Goal: Check status: Check status

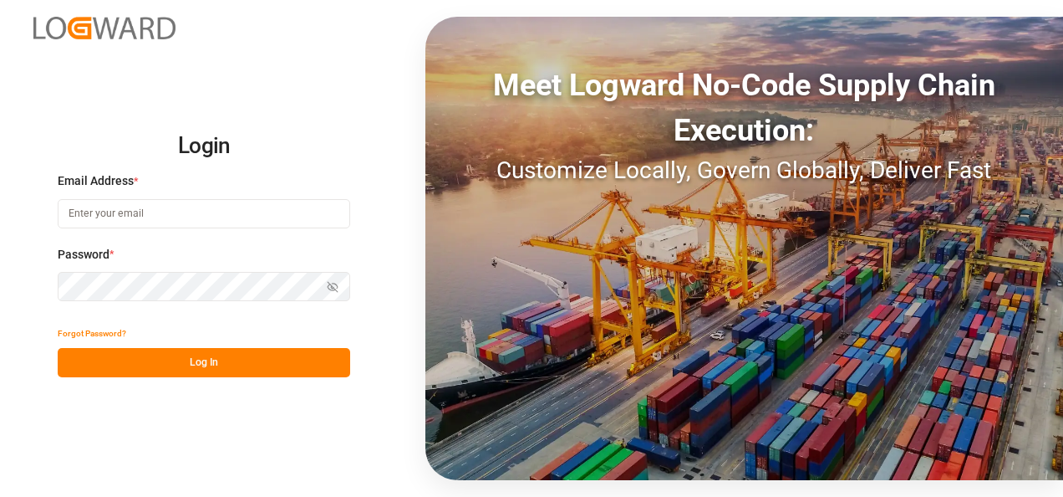
type input "[EMAIL_ADDRESS][DOMAIN_NAME]"
click at [238, 368] on button "Log In" at bounding box center [204, 362] width 293 height 29
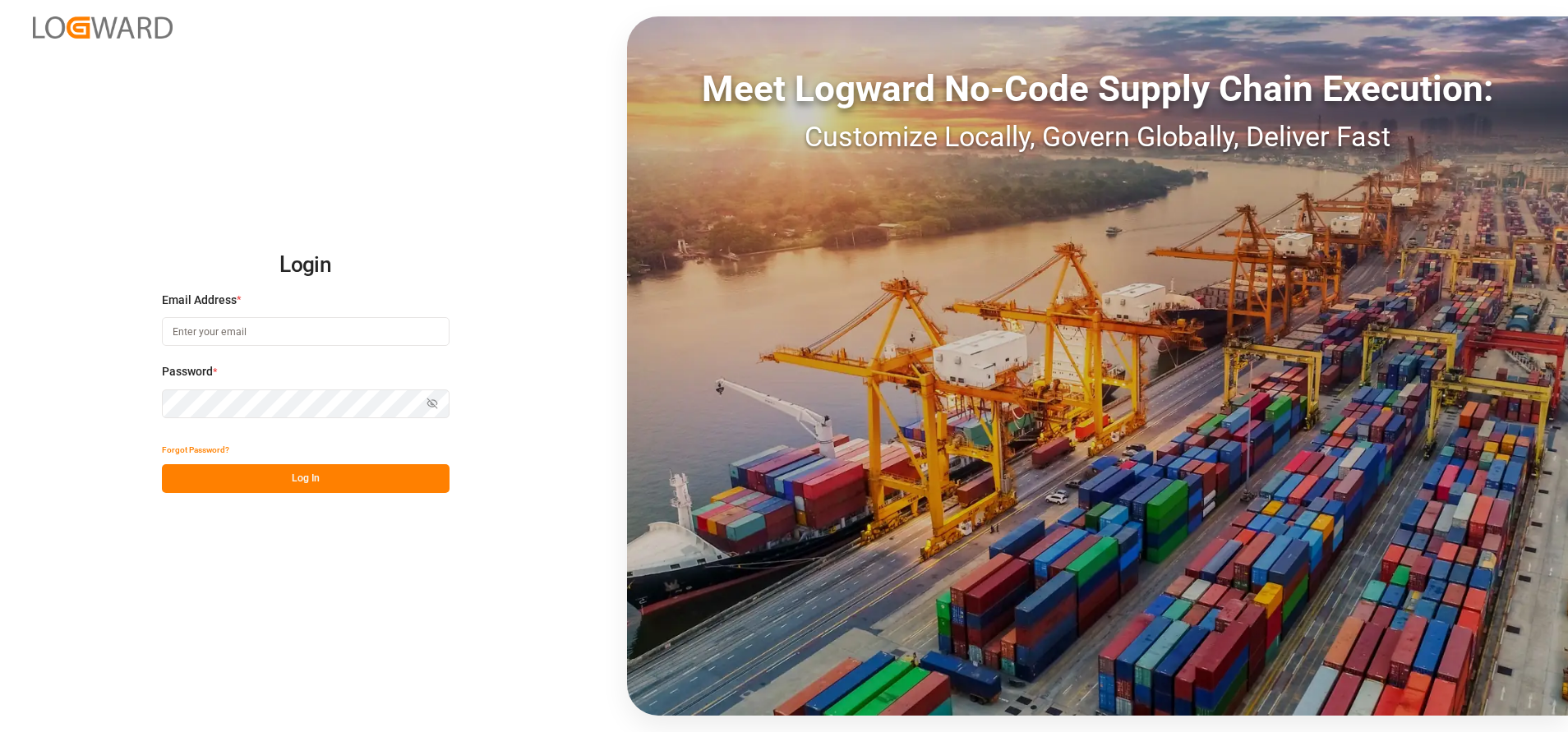
type input "[EMAIL_ADDRESS][DOMAIN_NAME]"
drag, startPoint x: 356, startPoint y: 479, endPoint x: 463, endPoint y: 460, distance: 108.7
click at [356, 479] on button "Log In" at bounding box center [306, 478] width 288 height 28
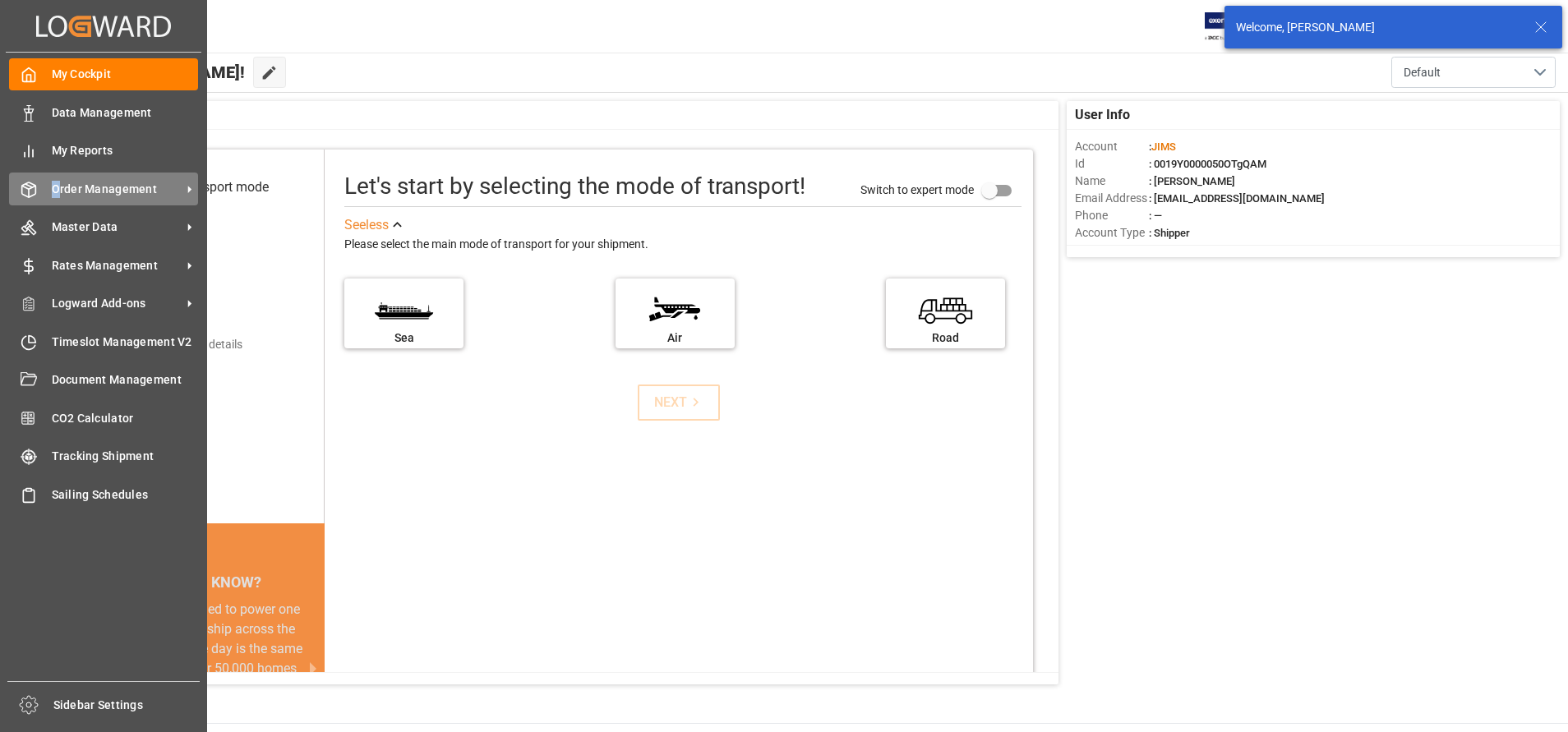
click at [56, 188] on span "Order Management" at bounding box center [117, 190] width 130 height 18
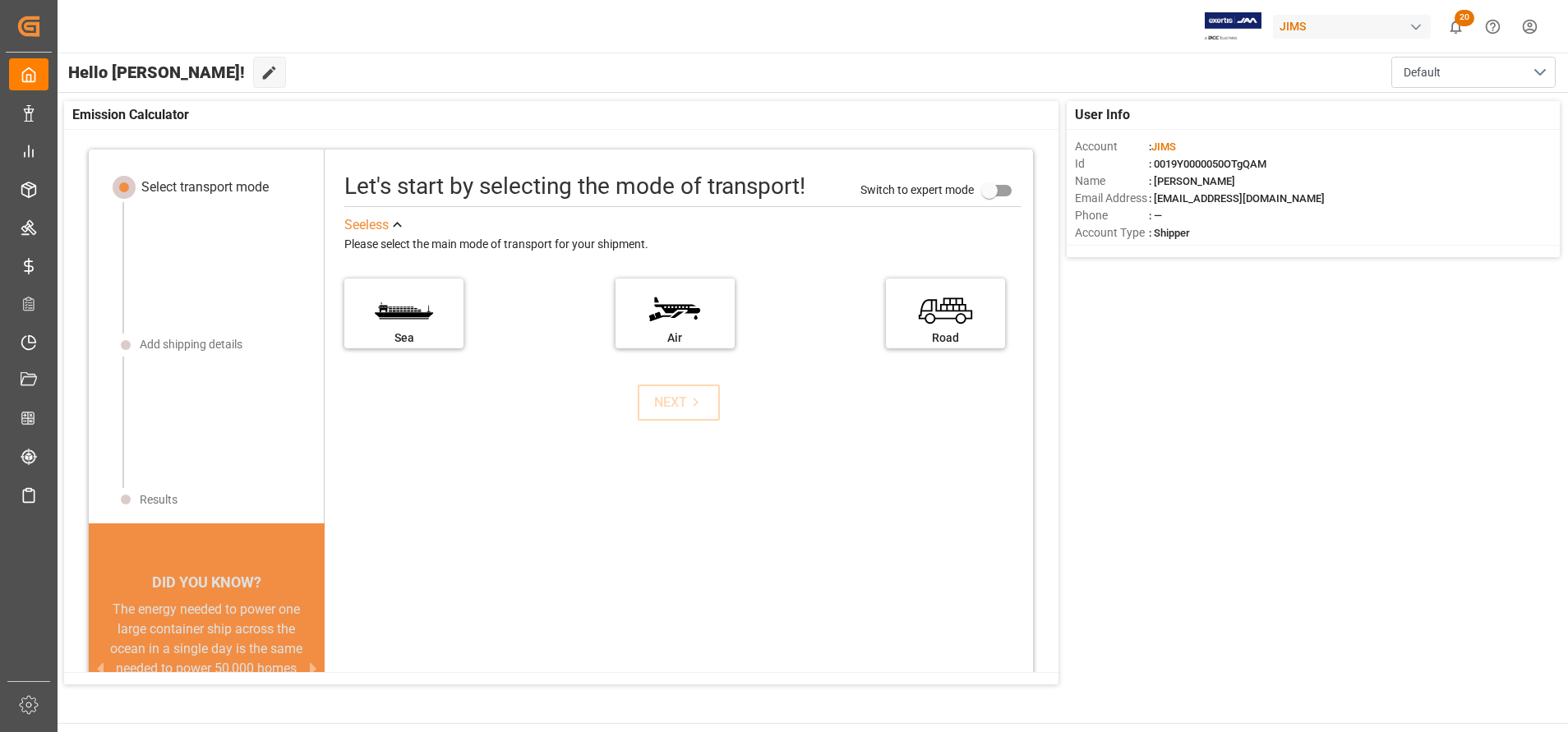
click at [519, 121] on div "Emission Calculator" at bounding box center [561, 115] width 995 height 28
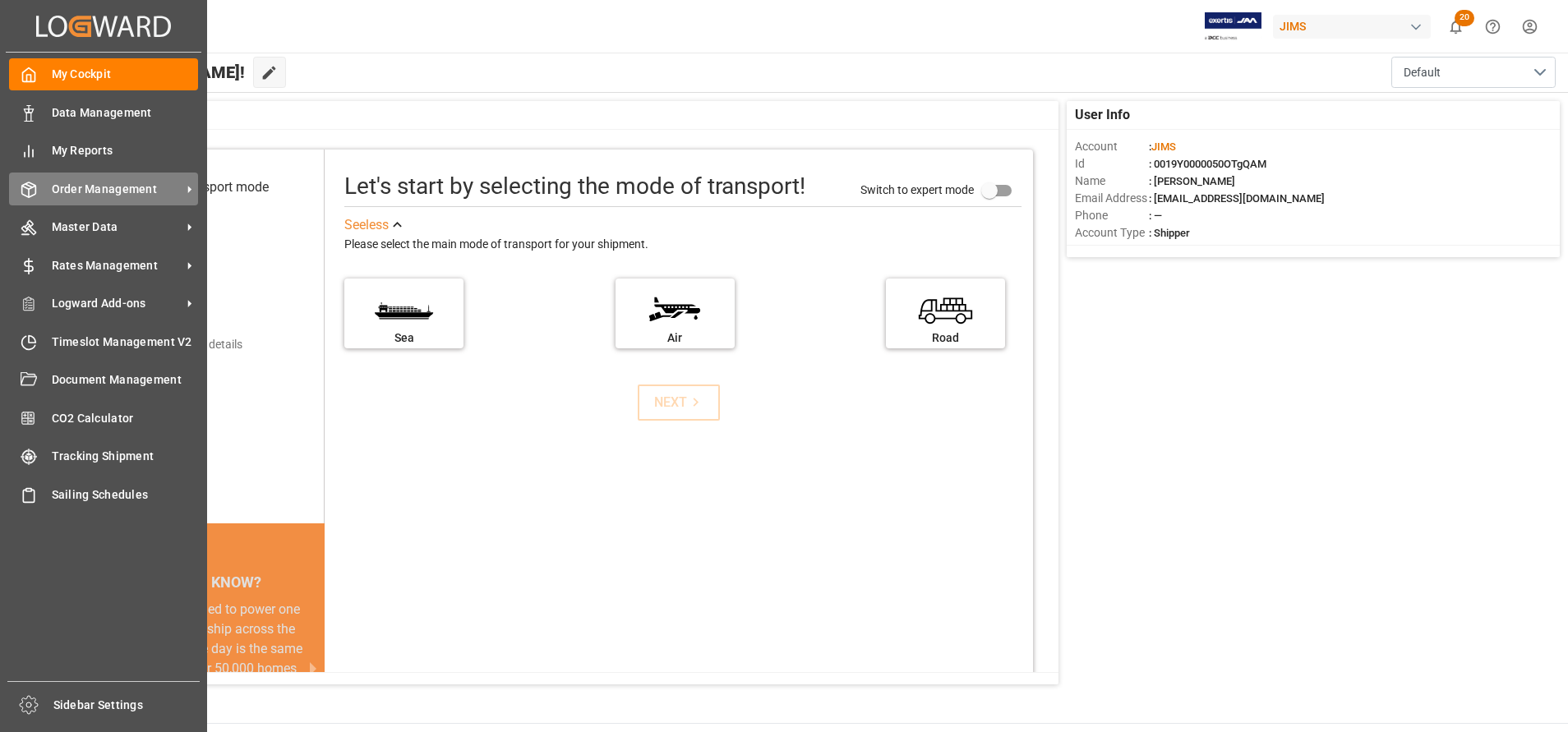
click at [104, 196] on span "Order Management" at bounding box center [117, 190] width 130 height 18
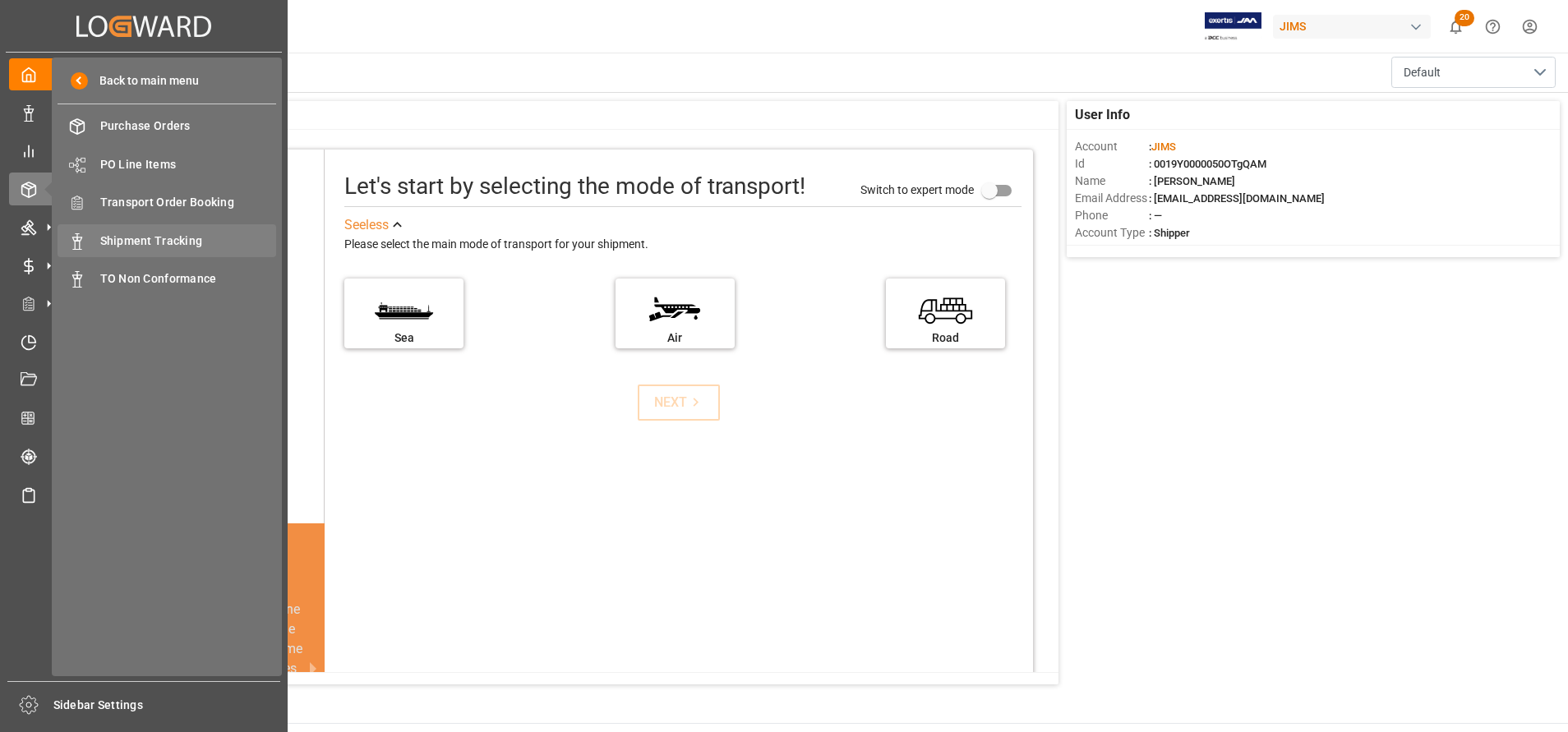
click at [162, 237] on span "Shipment Tracking" at bounding box center [189, 242] width 177 height 18
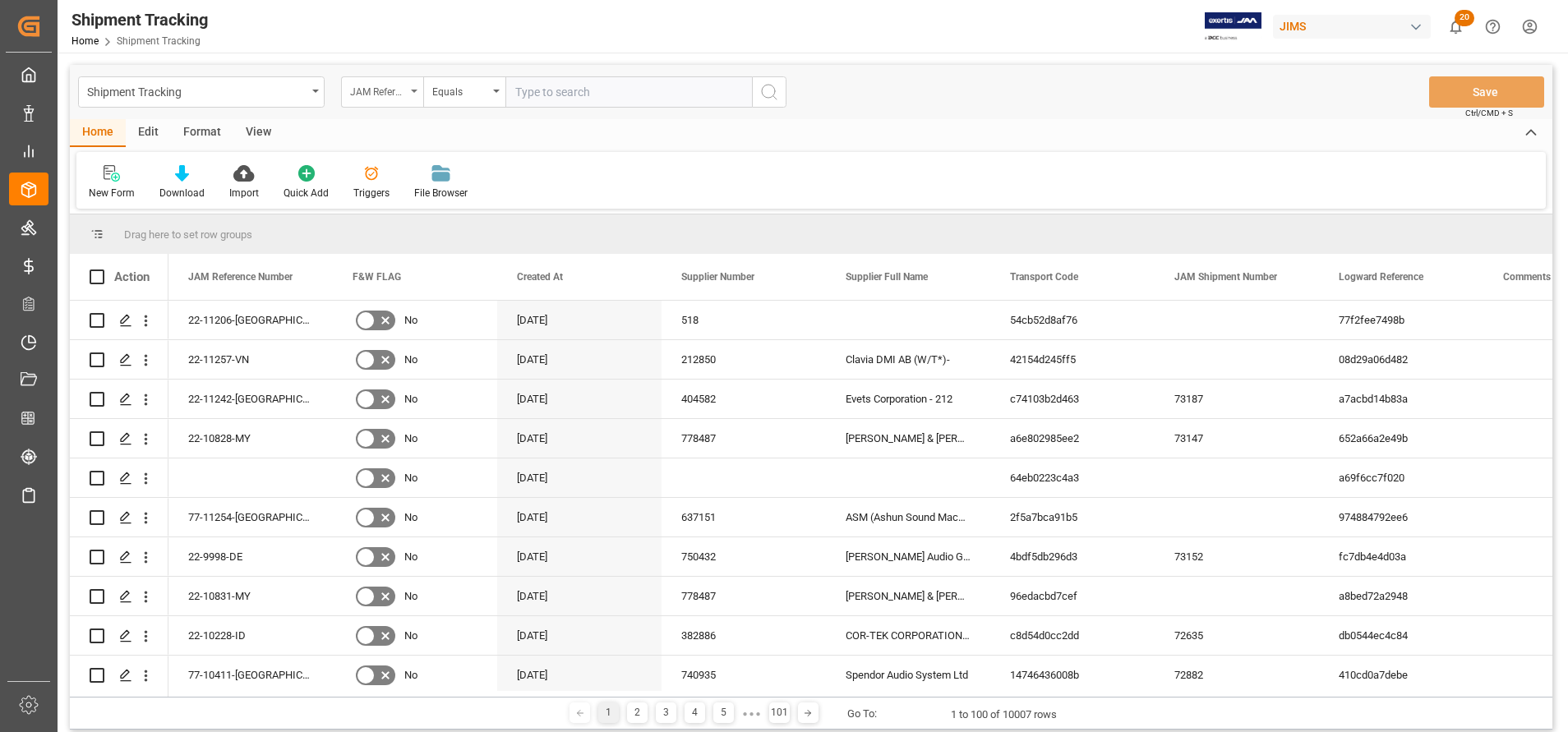
click at [381, 95] on div "JAM Reference Number" at bounding box center [377, 89] width 56 height 19
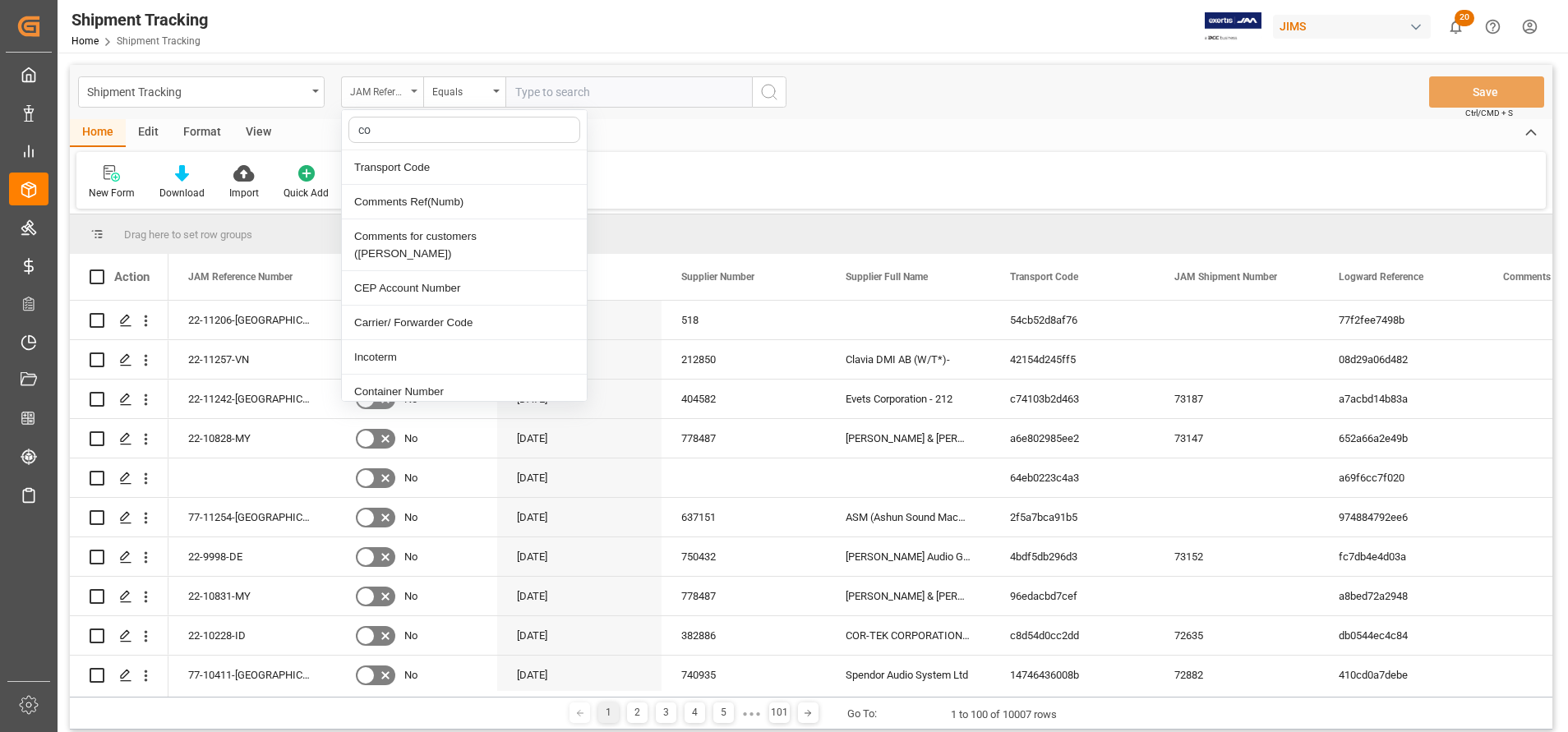
type input "con"
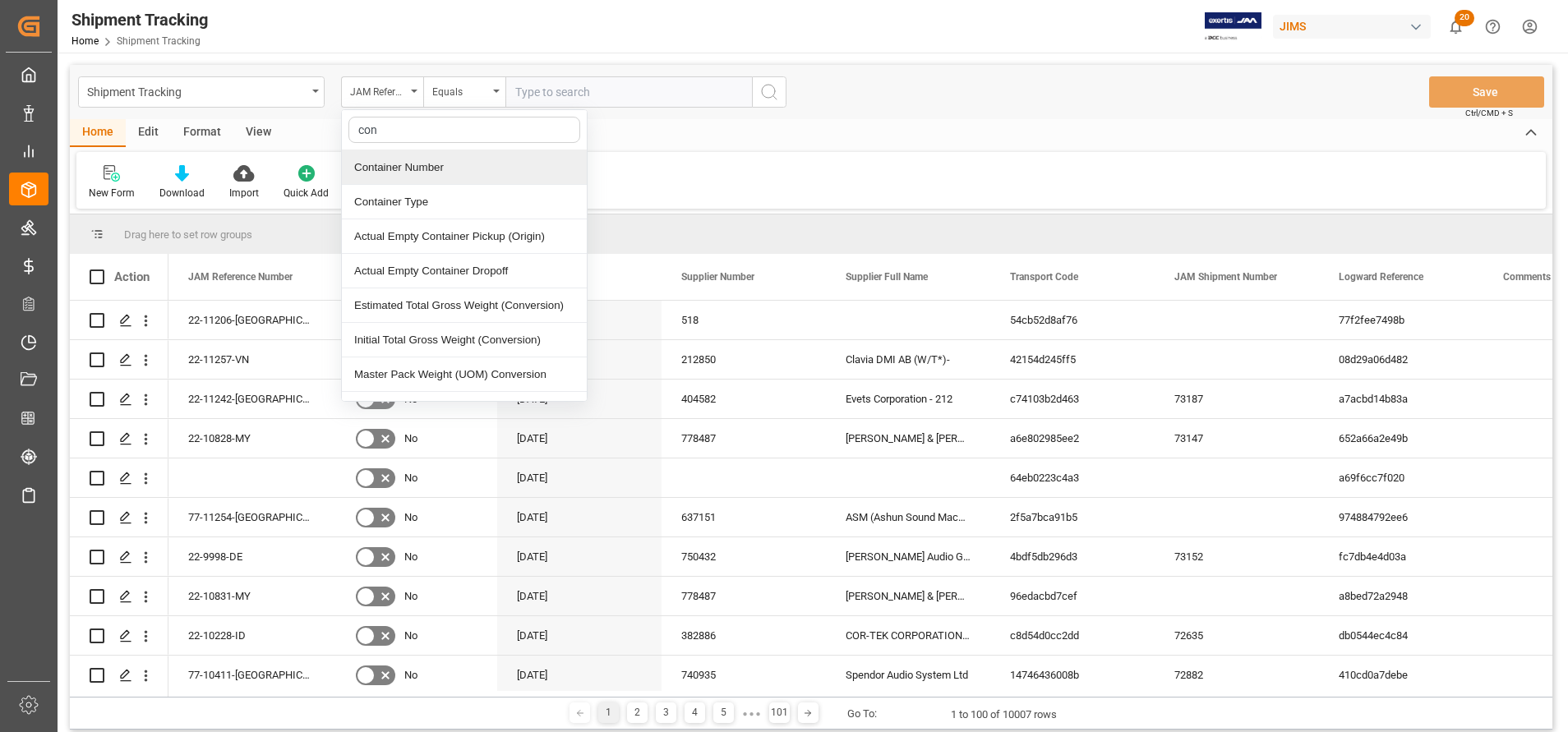
drag, startPoint x: 399, startPoint y: 167, endPoint x: 429, endPoint y: 153, distance: 33.1
click at [400, 168] on div "Container Number" at bounding box center [464, 167] width 245 height 34
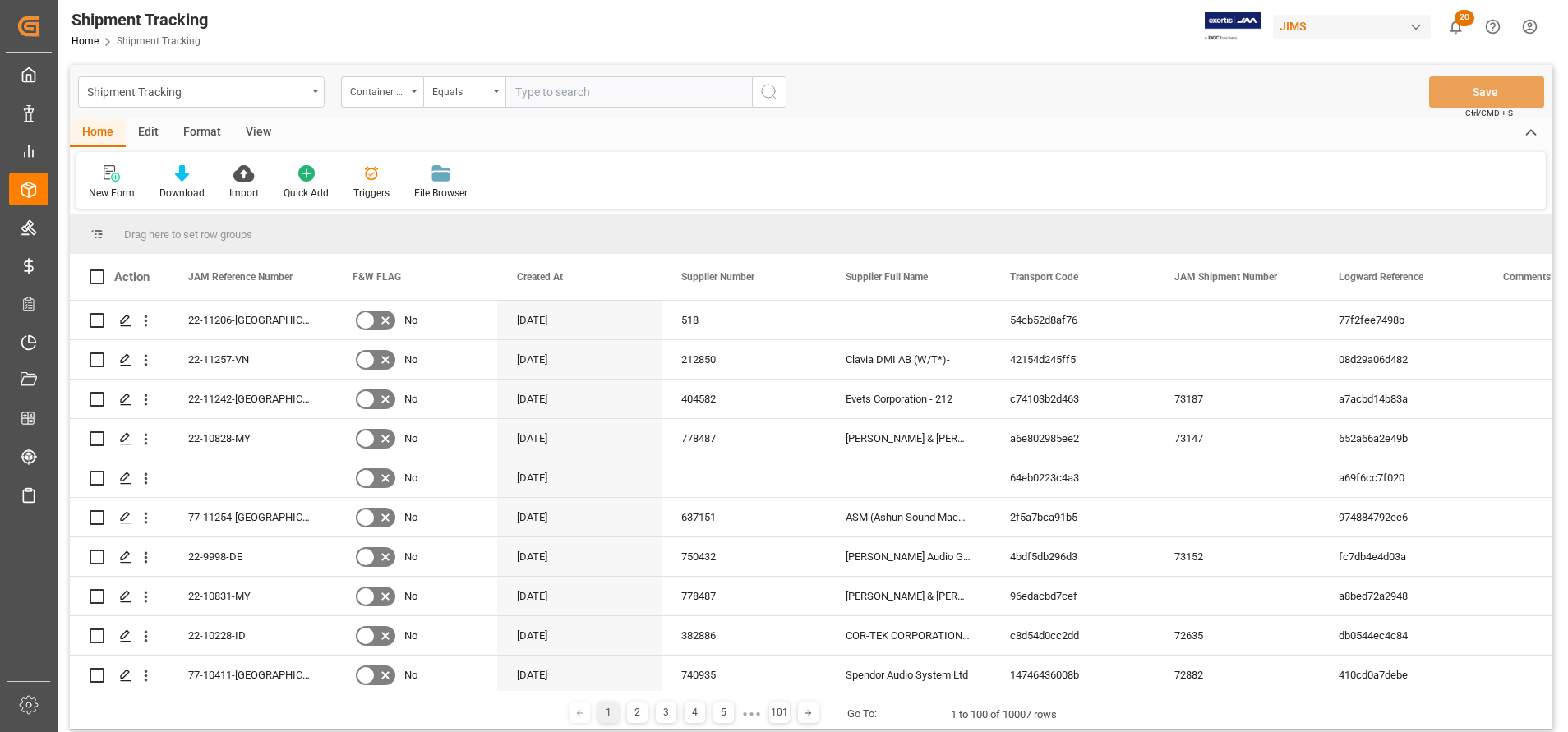
click at [558, 105] on input "text" at bounding box center [628, 92] width 247 height 31
paste input "CAAU8061676"
type input "CAAU8061676"
click at [770, 87] on icon "search button" at bounding box center [770, 92] width 20 height 20
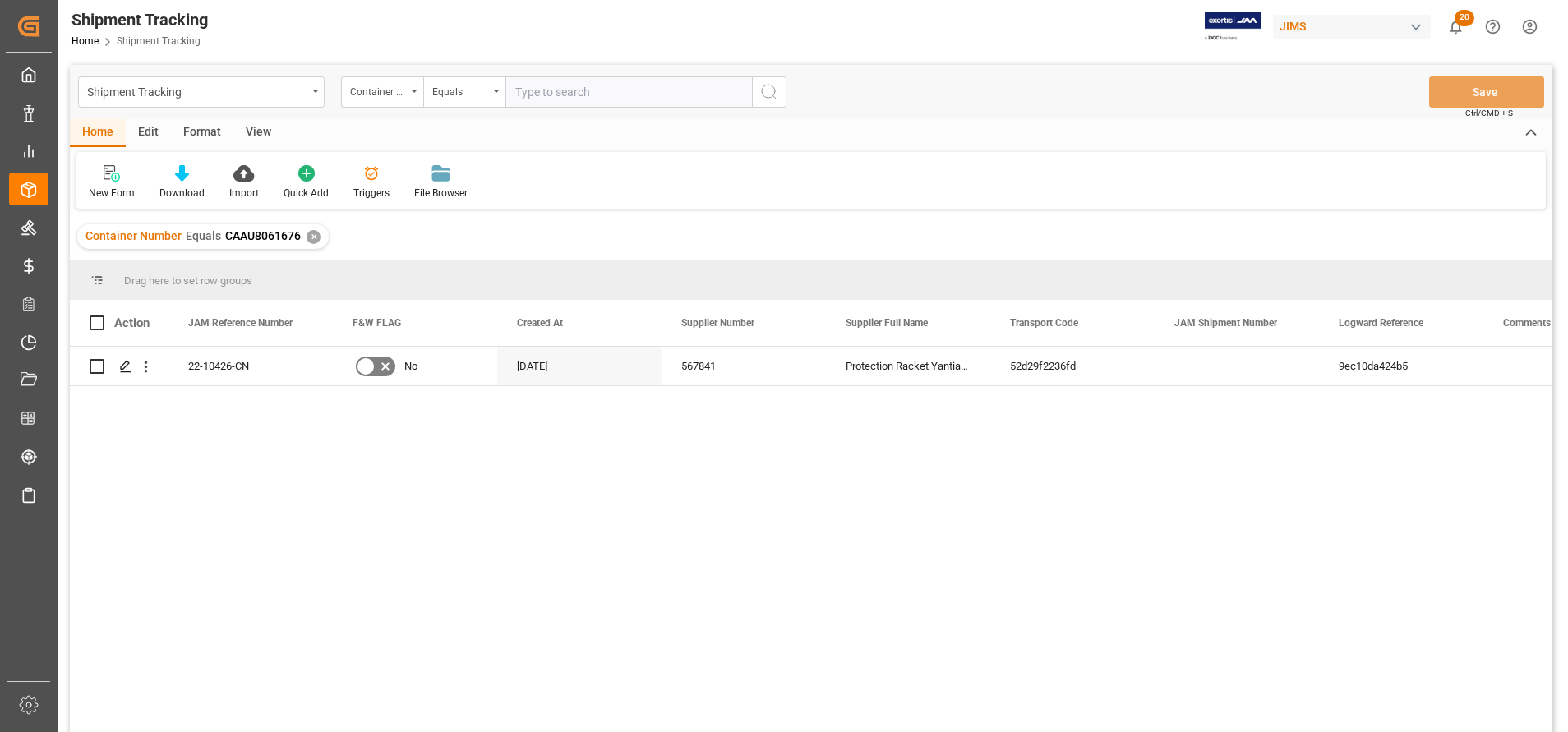
click at [246, 130] on div "View" at bounding box center [258, 133] width 50 height 28
click at [171, 181] on div at bounding box center [187, 173] width 83 height 18
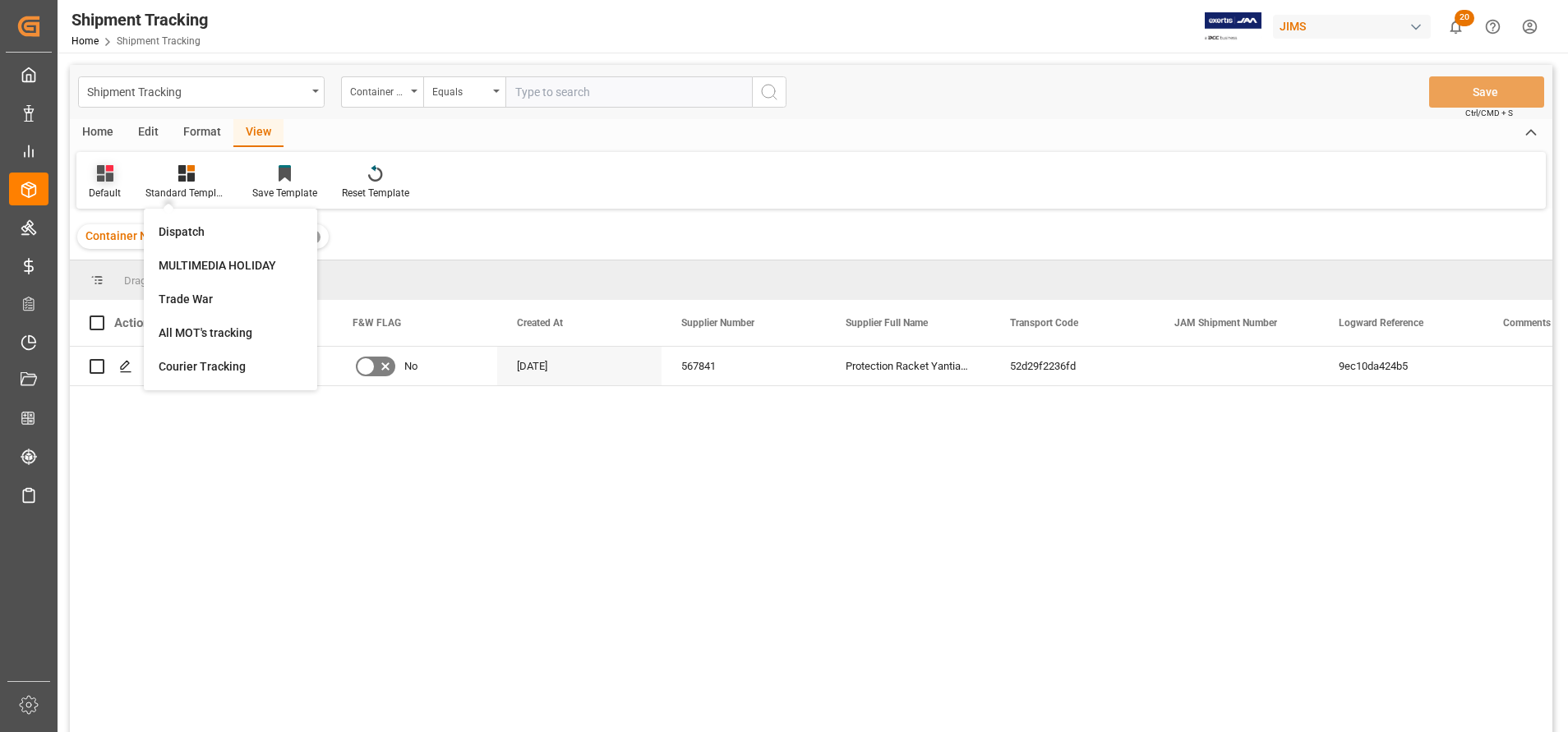
click at [98, 185] on div "Default" at bounding box center [105, 182] width 57 height 36
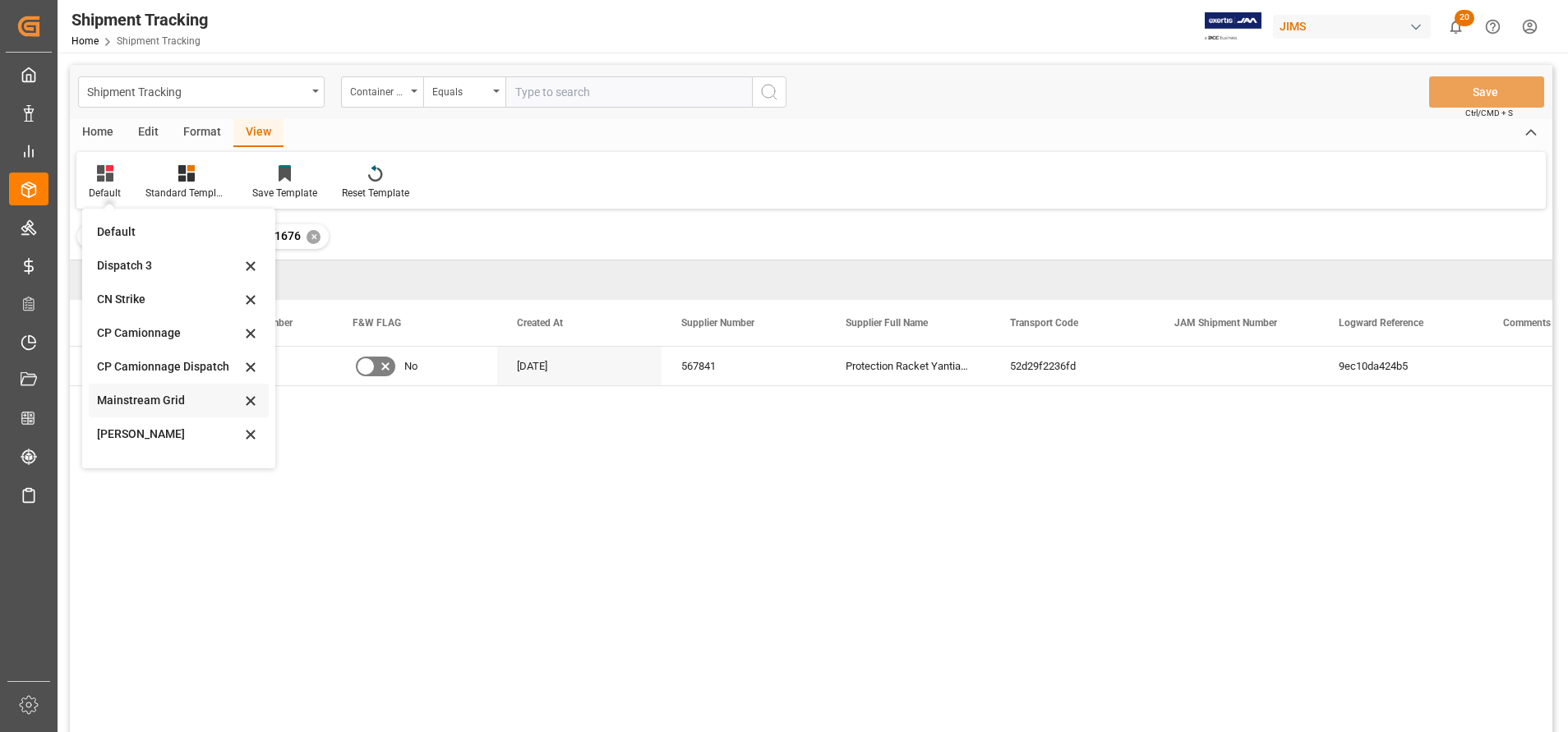
click at [142, 398] on div "Mainstream Grid" at bounding box center [169, 401] width 144 height 18
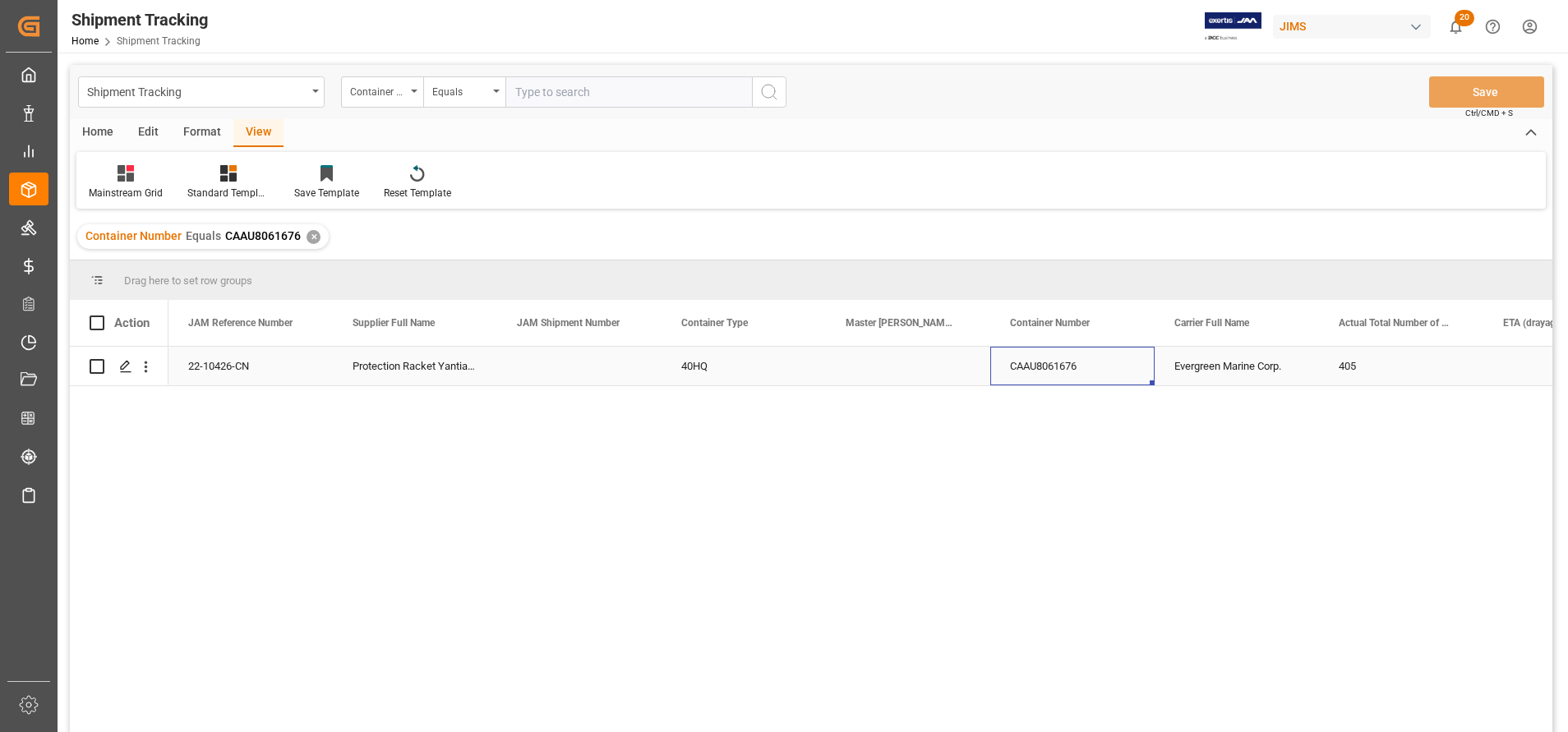
click at [1005, 370] on div "CAAU8061676" at bounding box center [1072, 366] width 164 height 38
click at [930, 371] on div "Press SPACE to select this row." at bounding box center [907, 366] width 164 height 38
click at [806, 464] on div "22-10426-CN Protection Racket Yantian- 212 40HQ CAAU8061676 Evergreen Marine Co…" at bounding box center [860, 544] width 1384 height 396
click at [608, 459] on div "22-10426-CN Protection Racket Yantian- 212 40HQ CAAU8061676 Evergreen Marine Co…" at bounding box center [860, 544] width 1384 height 396
click at [880, 369] on div "Press SPACE to select this row." at bounding box center [907, 366] width 164 height 38
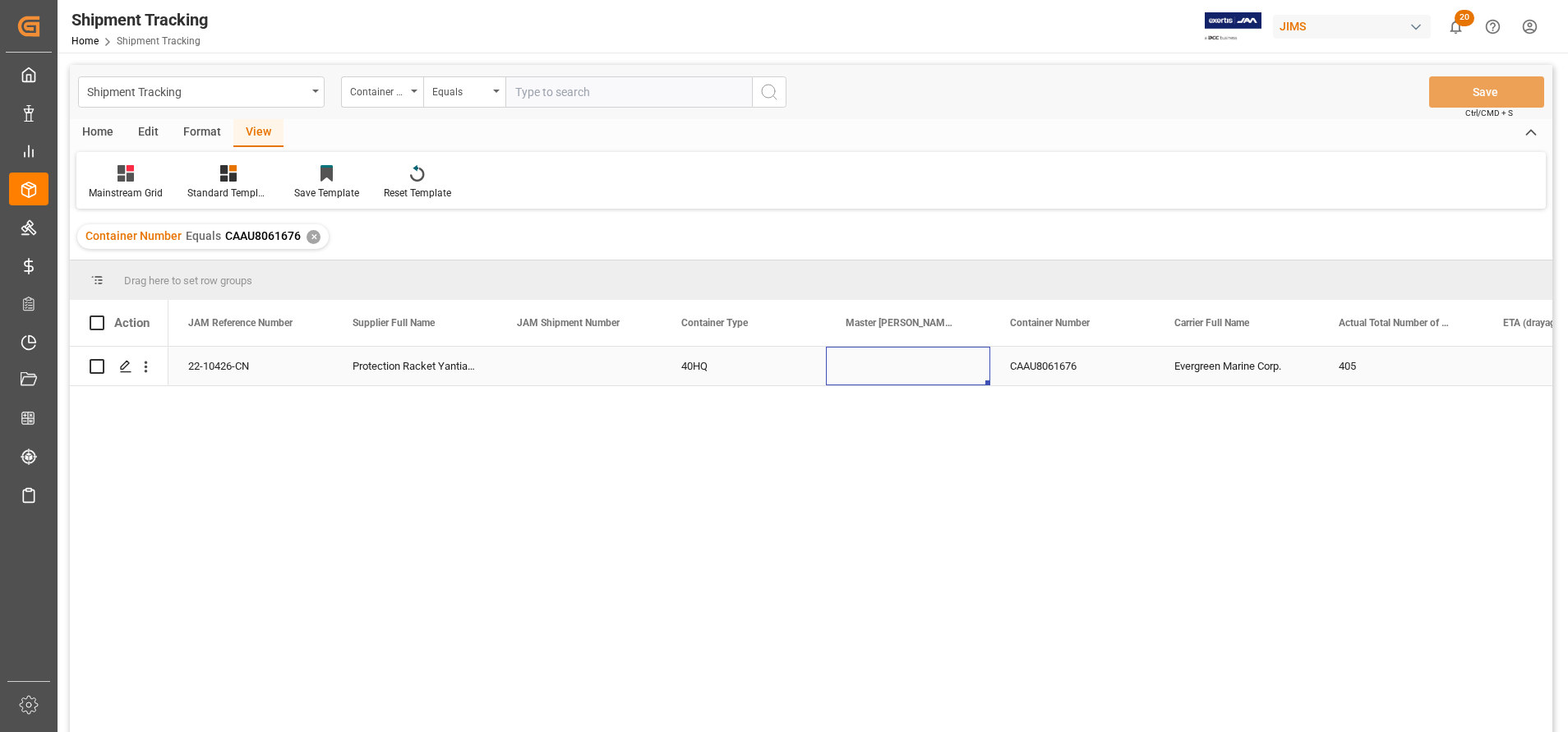
click at [880, 369] on div "Press SPACE to select this row." at bounding box center [907, 366] width 164 height 38
type input "EGLV149506120945"
click at [587, 367] on div "Press SPACE to select this row." at bounding box center [579, 366] width 164 height 38
click at [1481, 87] on button "Save" at bounding box center [1486, 92] width 115 height 31
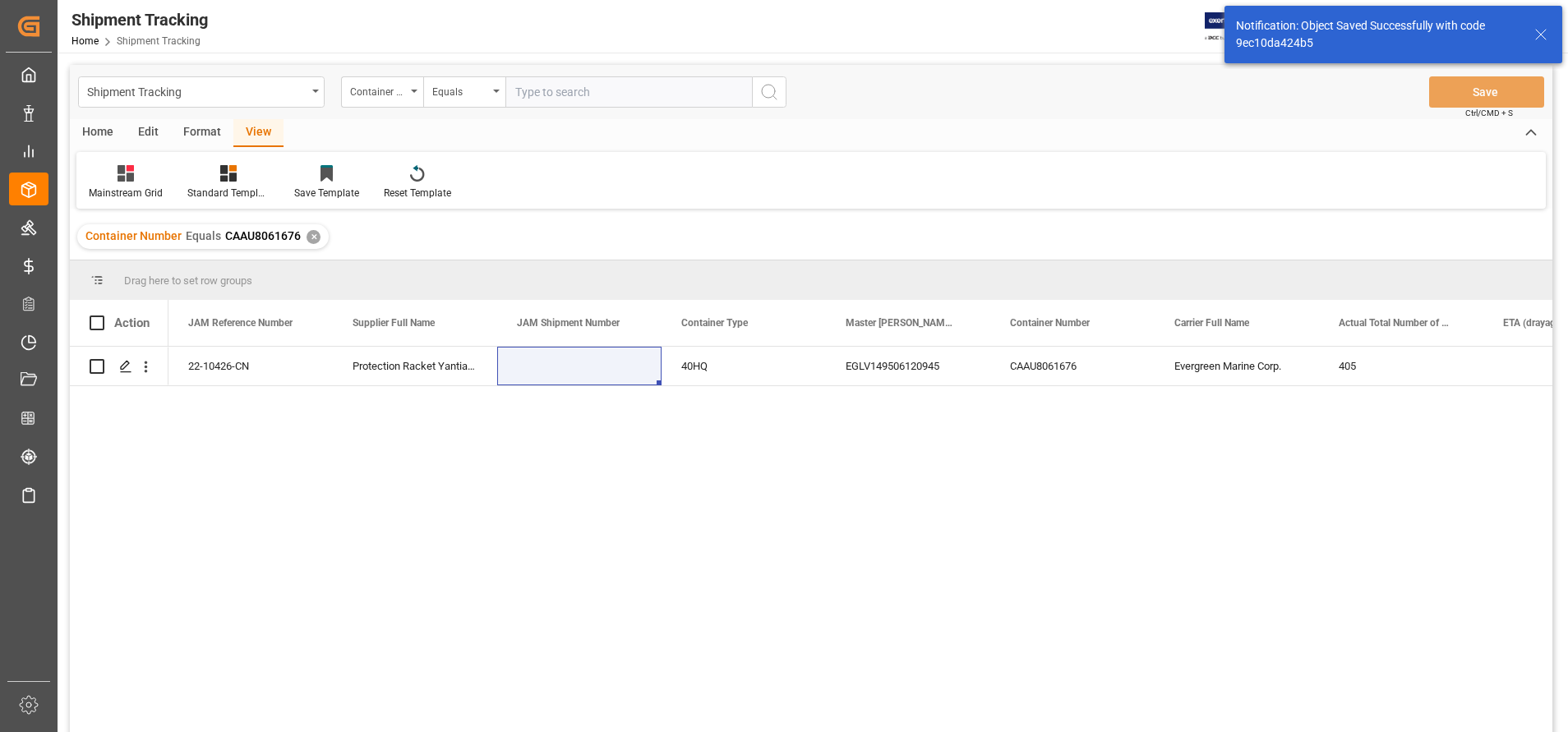
click at [585, 92] on input "text" at bounding box center [628, 92] width 247 height 31
paste input "TGBU4295076"
type input "TGBU4295076"
click at [775, 86] on icon "search button" at bounding box center [770, 92] width 20 height 20
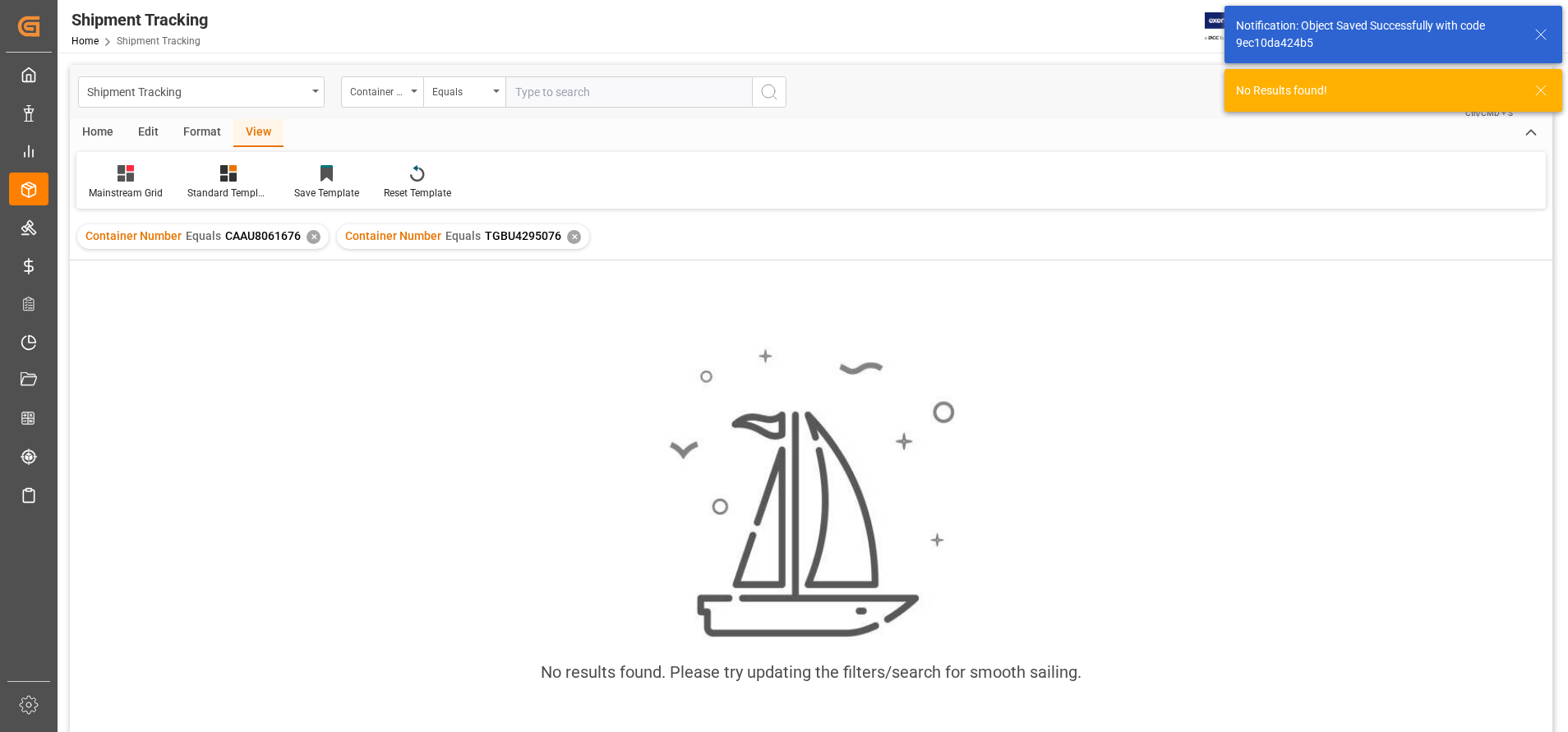
click at [307, 239] on div "✕" at bounding box center [314, 237] width 14 height 14
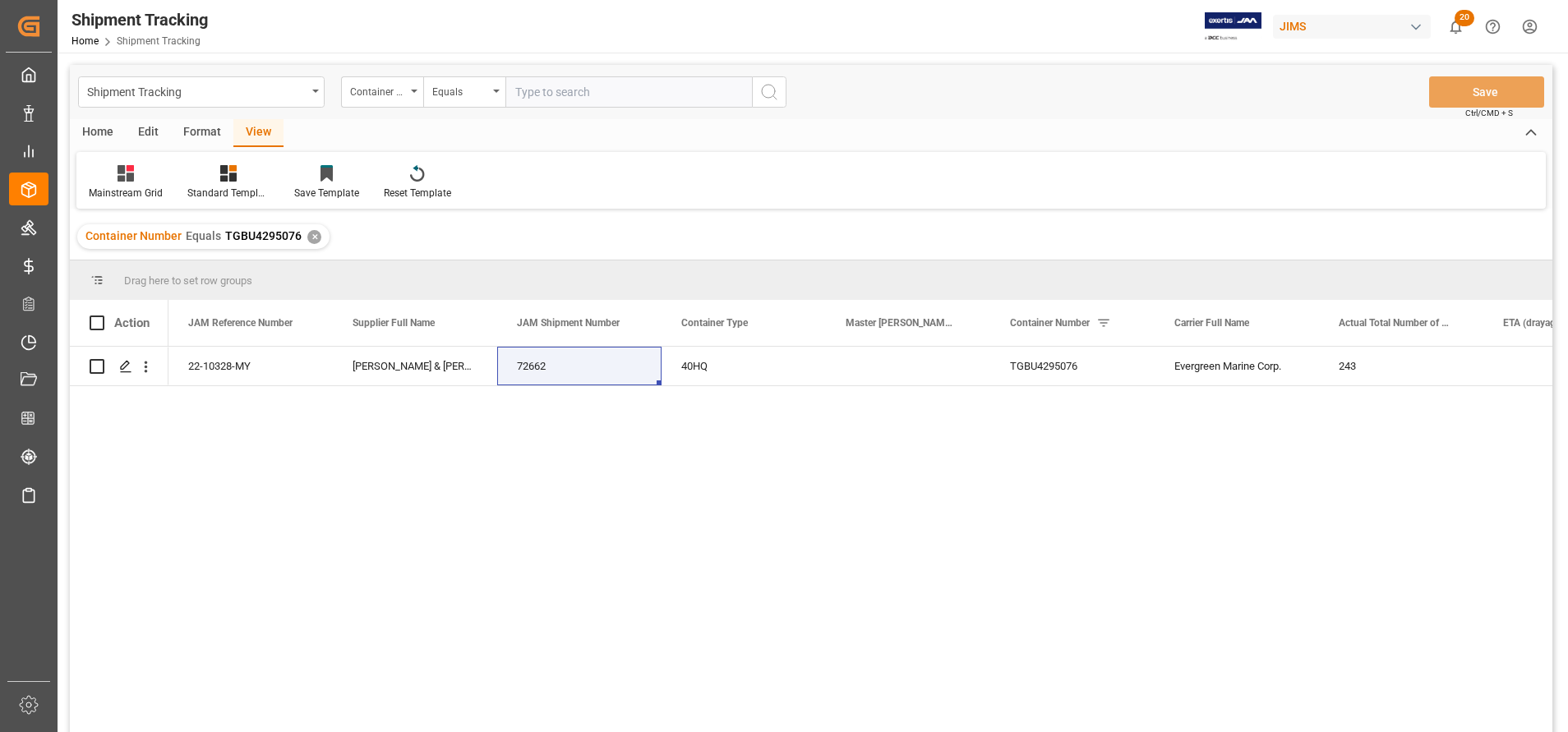
drag, startPoint x: 577, startPoint y: 468, endPoint x: 552, endPoint y: 461, distance: 26.0
click at [577, 468] on div "22-10328-MY [PERSON_NAME] & [PERSON_NAME] (US funds [GEOGRAPHIC_DATA]) (W/T*) 7…" at bounding box center [860, 544] width 1384 height 396
drag, startPoint x: 236, startPoint y: 360, endPoint x: 510, endPoint y: 371, distance: 274.2
click at [510, 371] on div "22-10328-MY [PERSON_NAME] & [PERSON_NAME] (US funds [GEOGRAPHIC_DATA]) (W/T*) 7…" at bounding box center [1072, 366] width 1808 height 39
drag, startPoint x: 673, startPoint y: 499, endPoint x: 710, endPoint y: 474, distance: 44.7
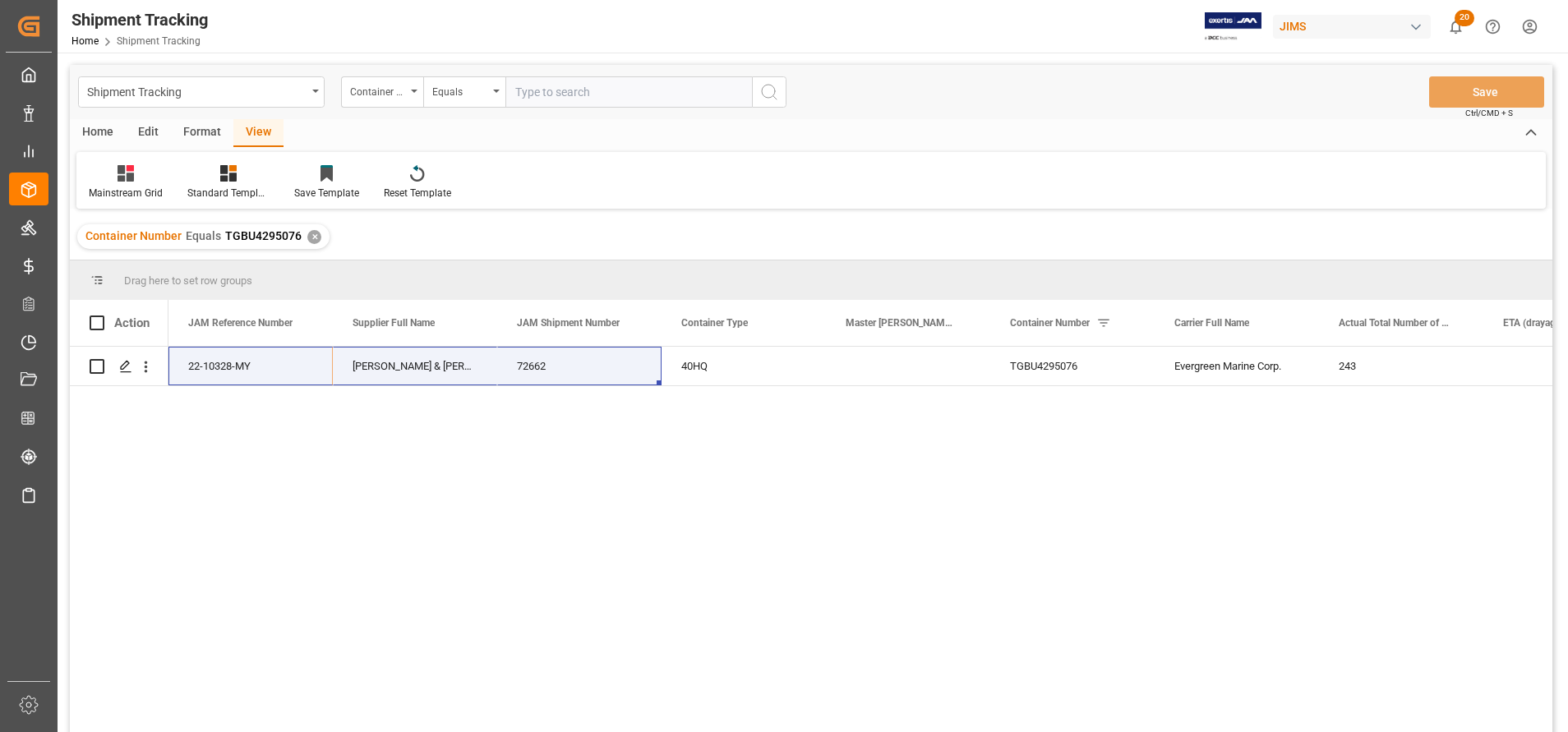
click at [673, 498] on div "22-10328-MY [PERSON_NAME] & [PERSON_NAME] (US funds [GEOGRAPHIC_DATA]) (W/T*) 7…" at bounding box center [860, 544] width 1384 height 396
click at [849, 366] on div "Press SPACE to select this row." at bounding box center [907, 366] width 164 height 38
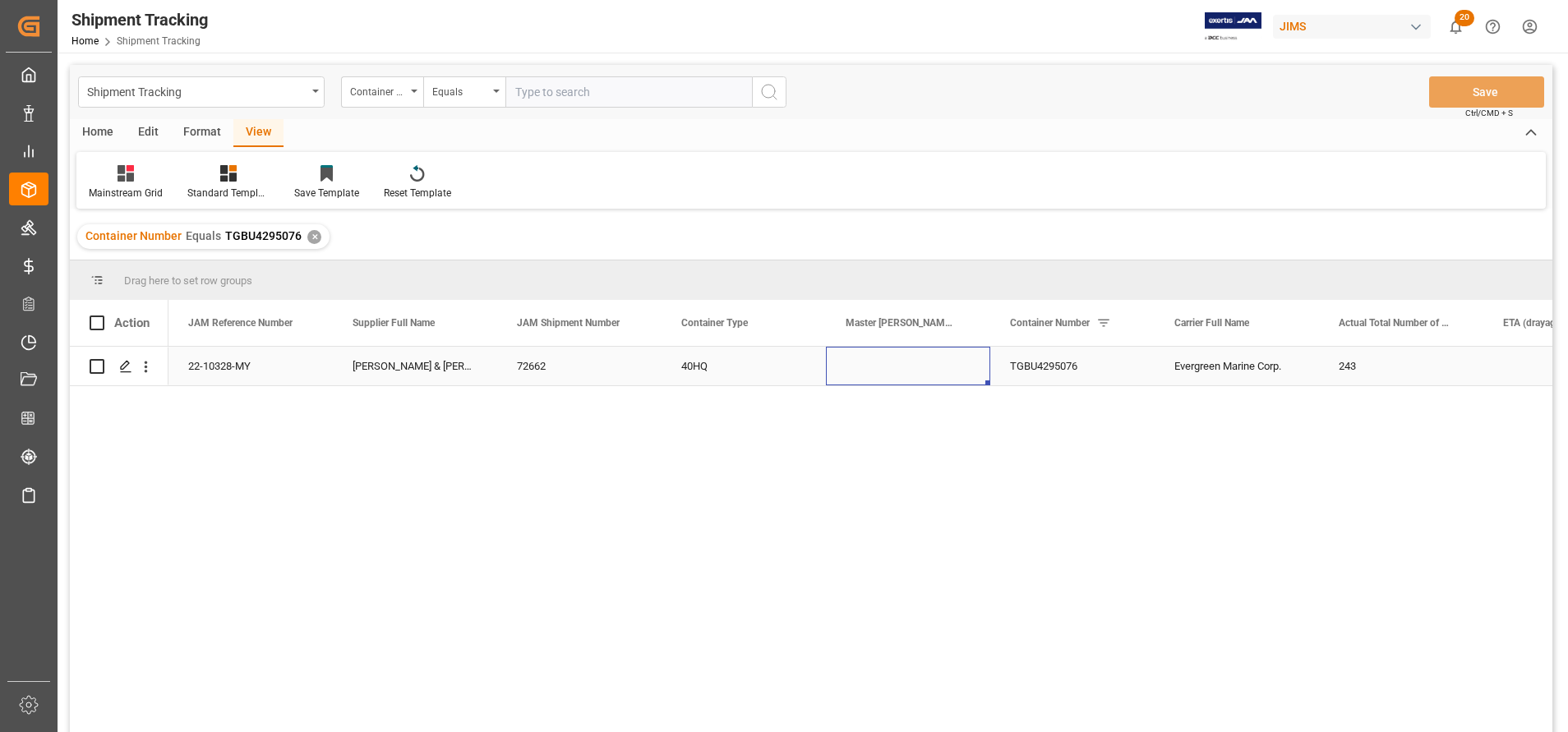
click at [851, 366] on div "Press SPACE to select this row." at bounding box center [907, 366] width 164 height 38
click at [859, 368] on input "Press SPACE to select this row." at bounding box center [908, 375] width 138 height 31
paste input "EGLV093500256366"
type input "EGLV093500256366"
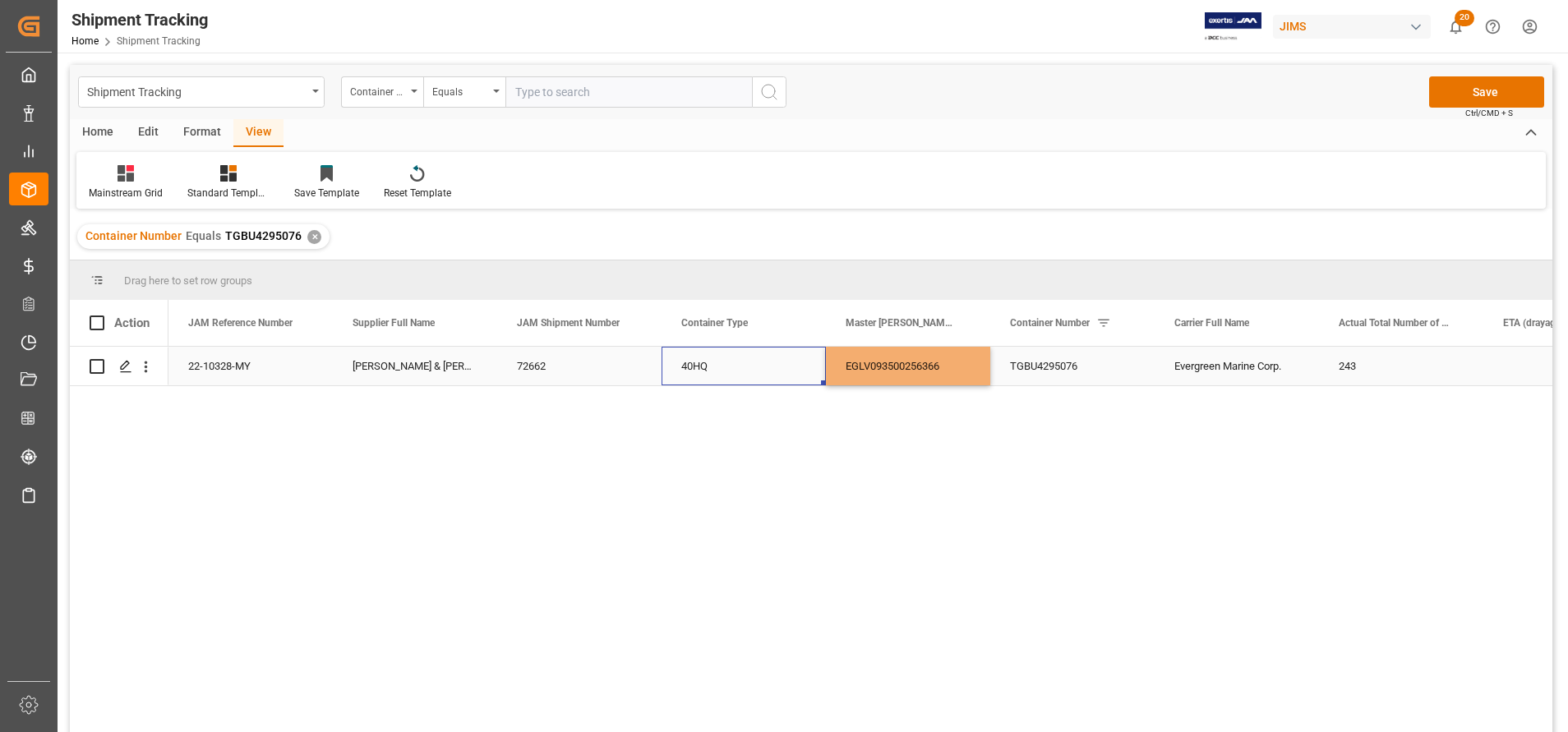
click at [795, 372] on div "40HQ" at bounding box center [743, 366] width 164 height 38
click at [1445, 95] on button "Save" at bounding box center [1486, 92] width 115 height 31
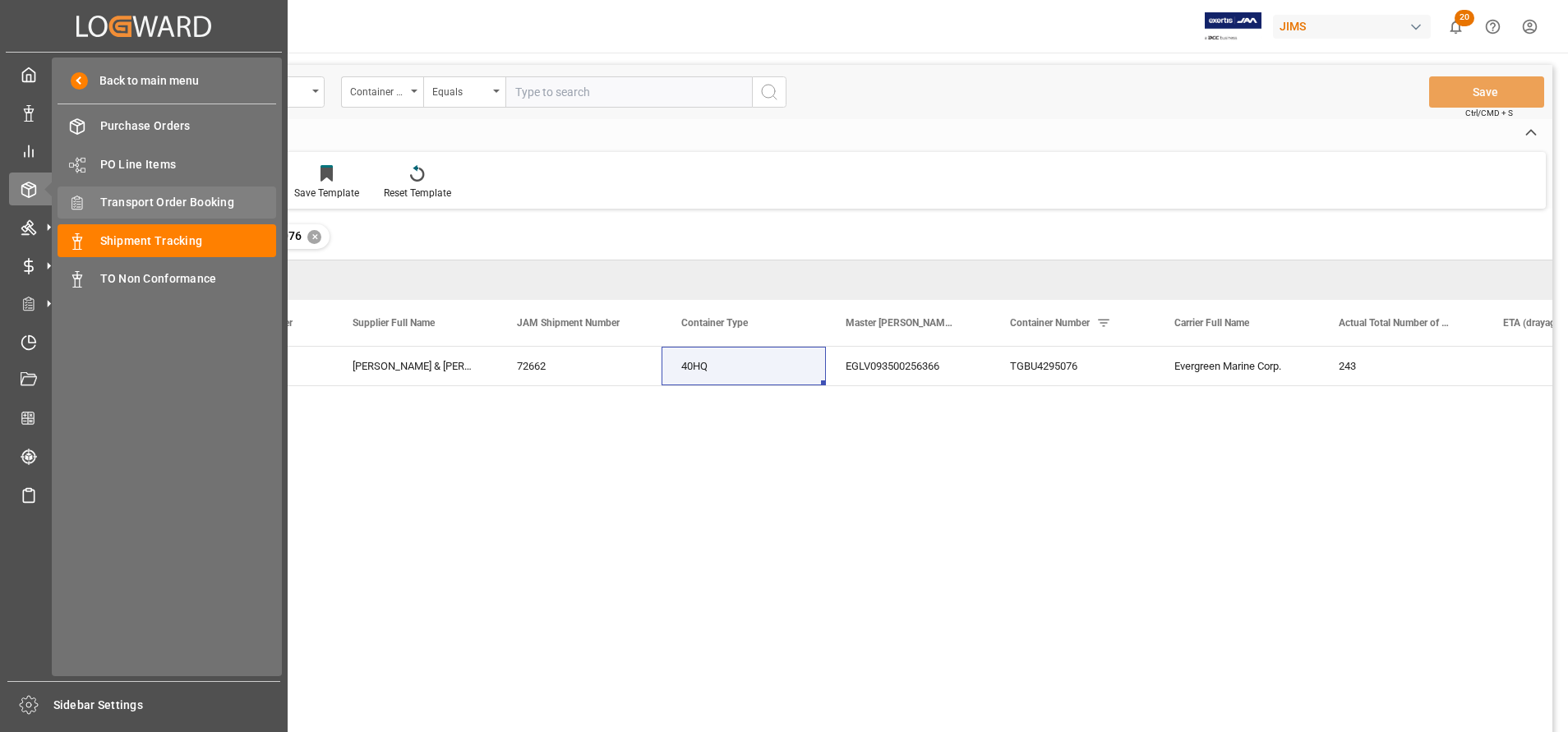
drag, startPoint x: 178, startPoint y: 238, endPoint x: 230, endPoint y: 197, distance: 66.2
click at [178, 238] on span "Shipment Tracking" at bounding box center [189, 242] width 177 height 18
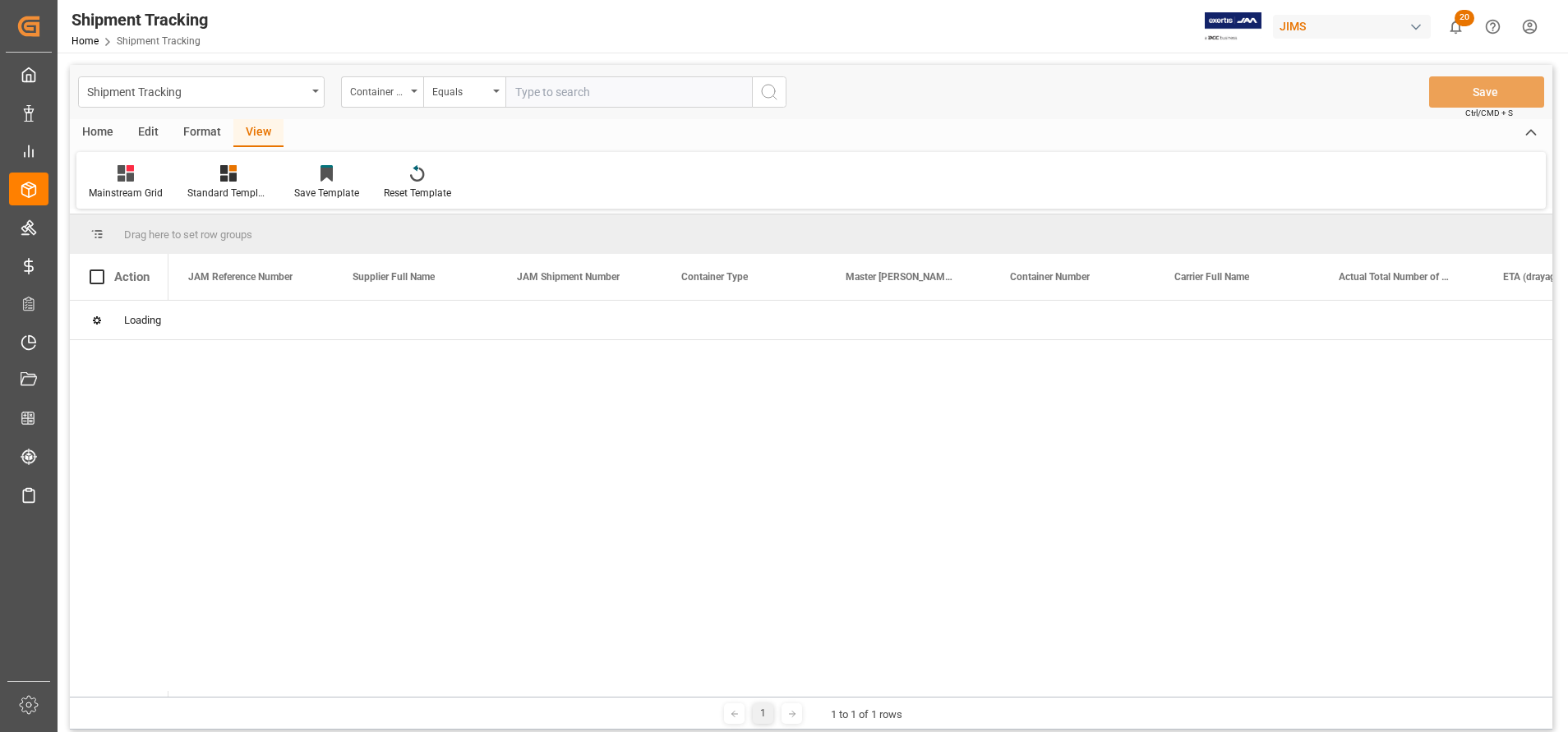
click at [692, 102] on input "text" at bounding box center [628, 92] width 247 height 31
paste input "22-9969-TW"
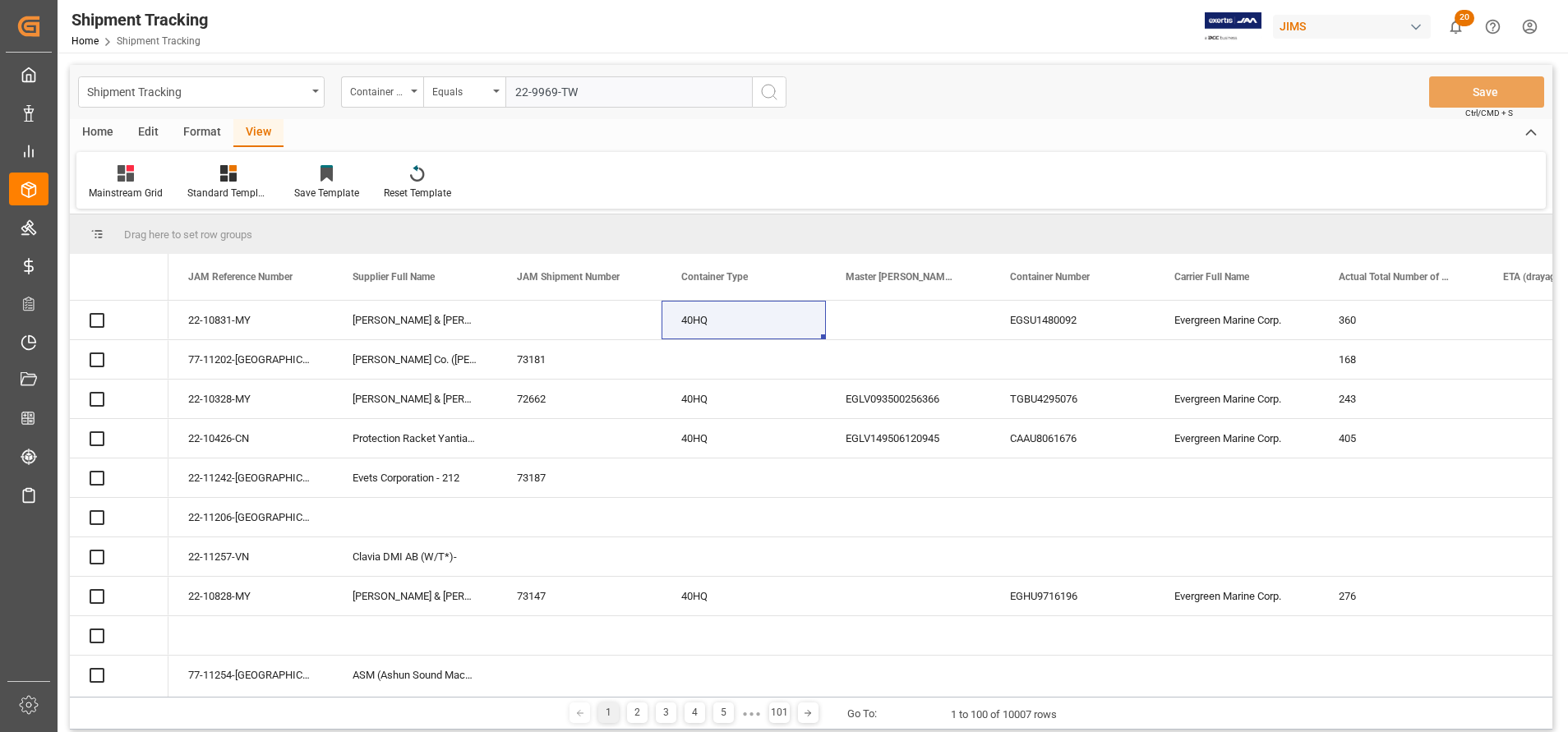
type input "22-9969-TW"
click at [778, 93] on icon "search button" at bounding box center [770, 92] width 20 height 20
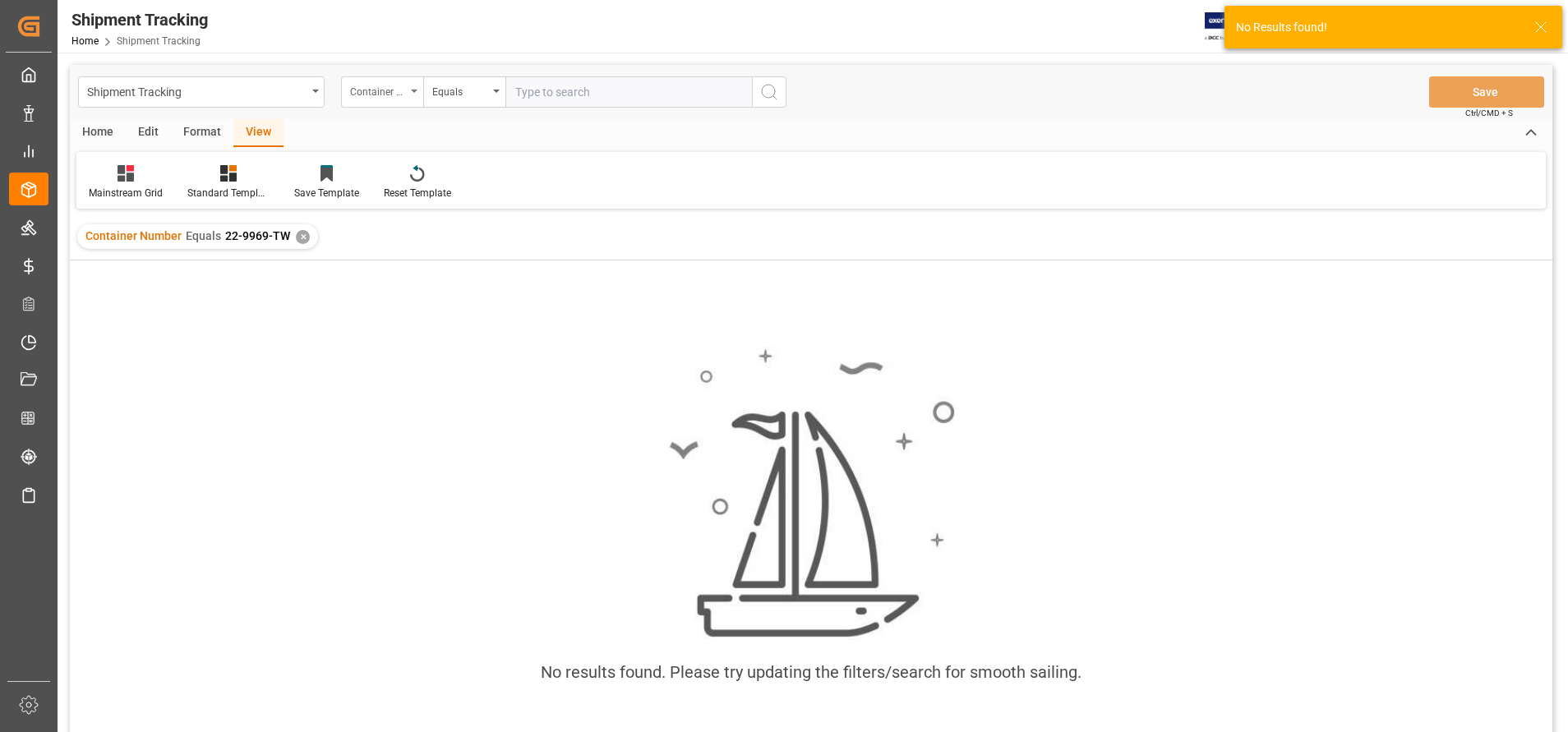
click at [374, 89] on div "Container Number" at bounding box center [377, 89] width 56 height 19
type input "jam"
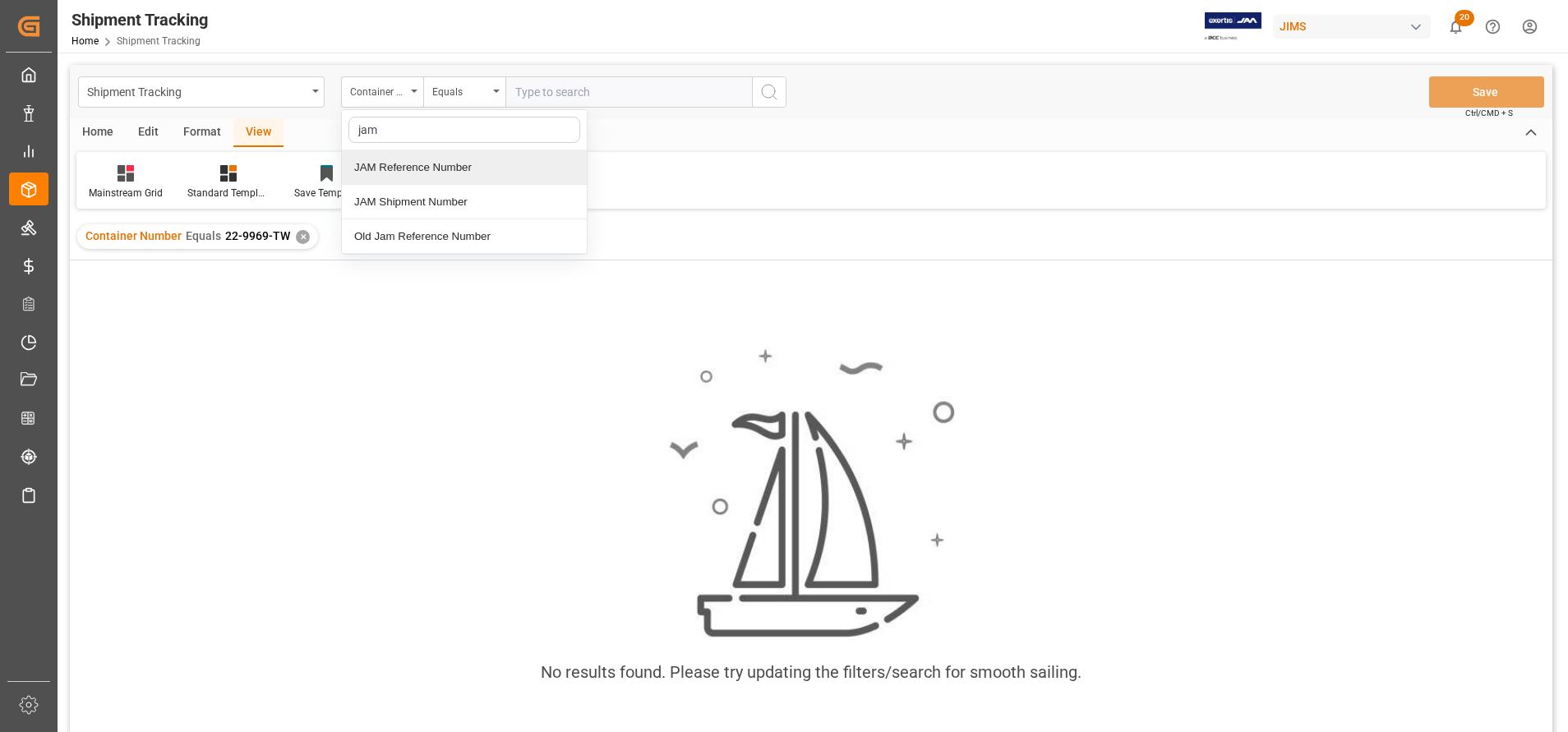
click at [424, 158] on div "JAM Reference Number" at bounding box center [464, 167] width 245 height 34
click at [580, 94] on input "text" at bounding box center [628, 92] width 247 height 31
paste input "22-9969-TW"
type input "22-9969-TW"
click at [755, 92] on button "search button" at bounding box center [769, 92] width 34 height 31
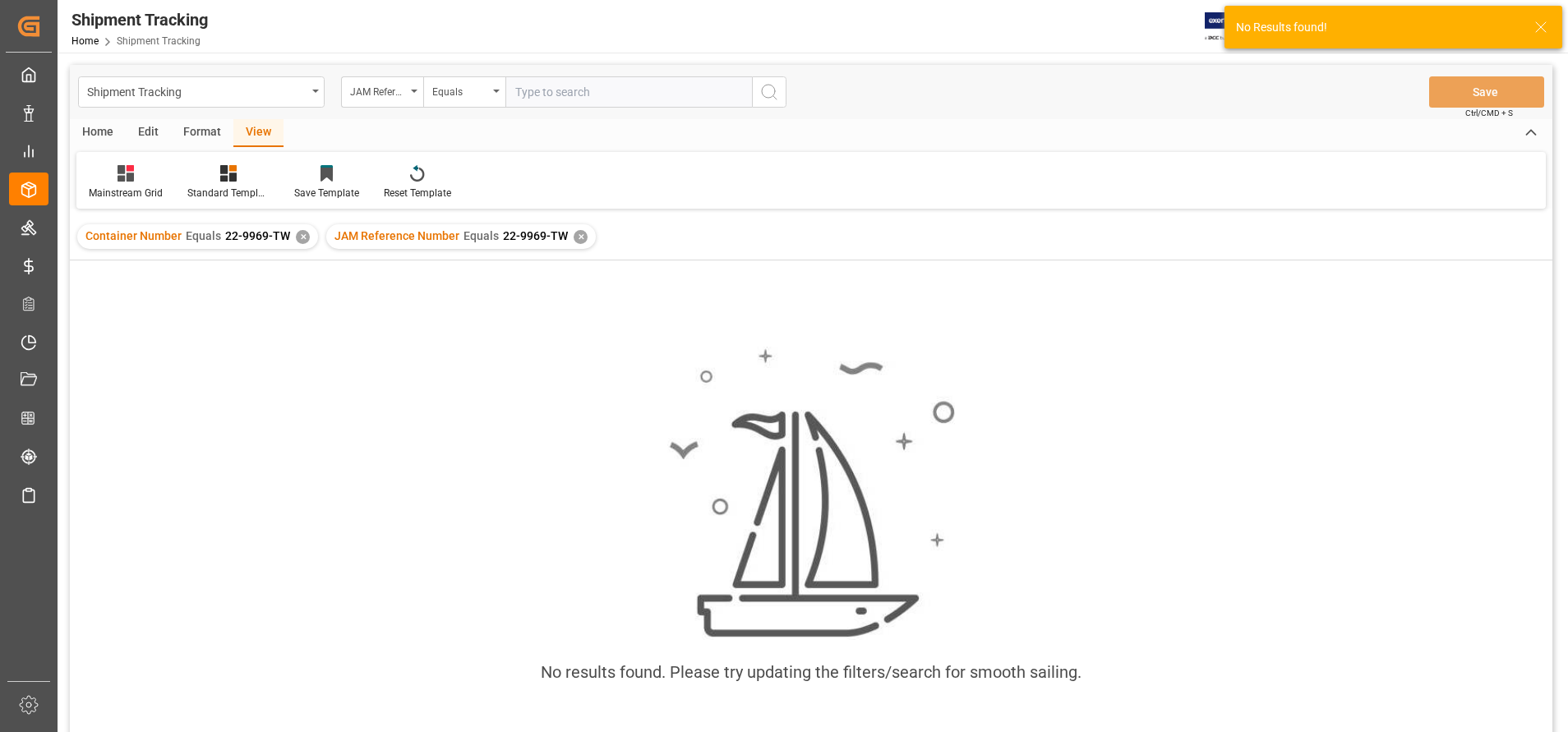
click at [301, 243] on div "✕" at bounding box center [303, 237] width 14 height 14
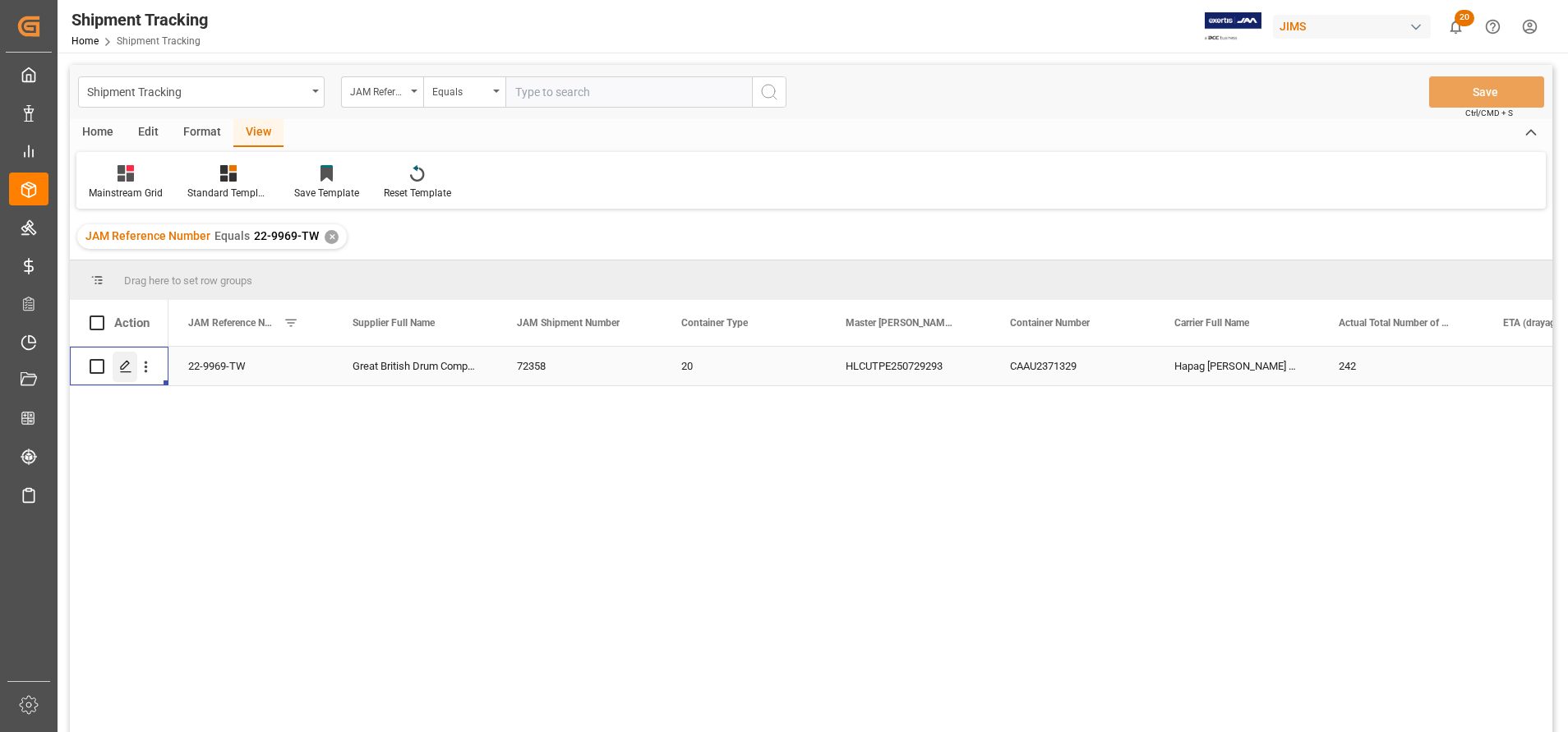
click at [126, 367] on polygon "Press SPACE to select this row." at bounding box center [125, 366] width 8 height 8
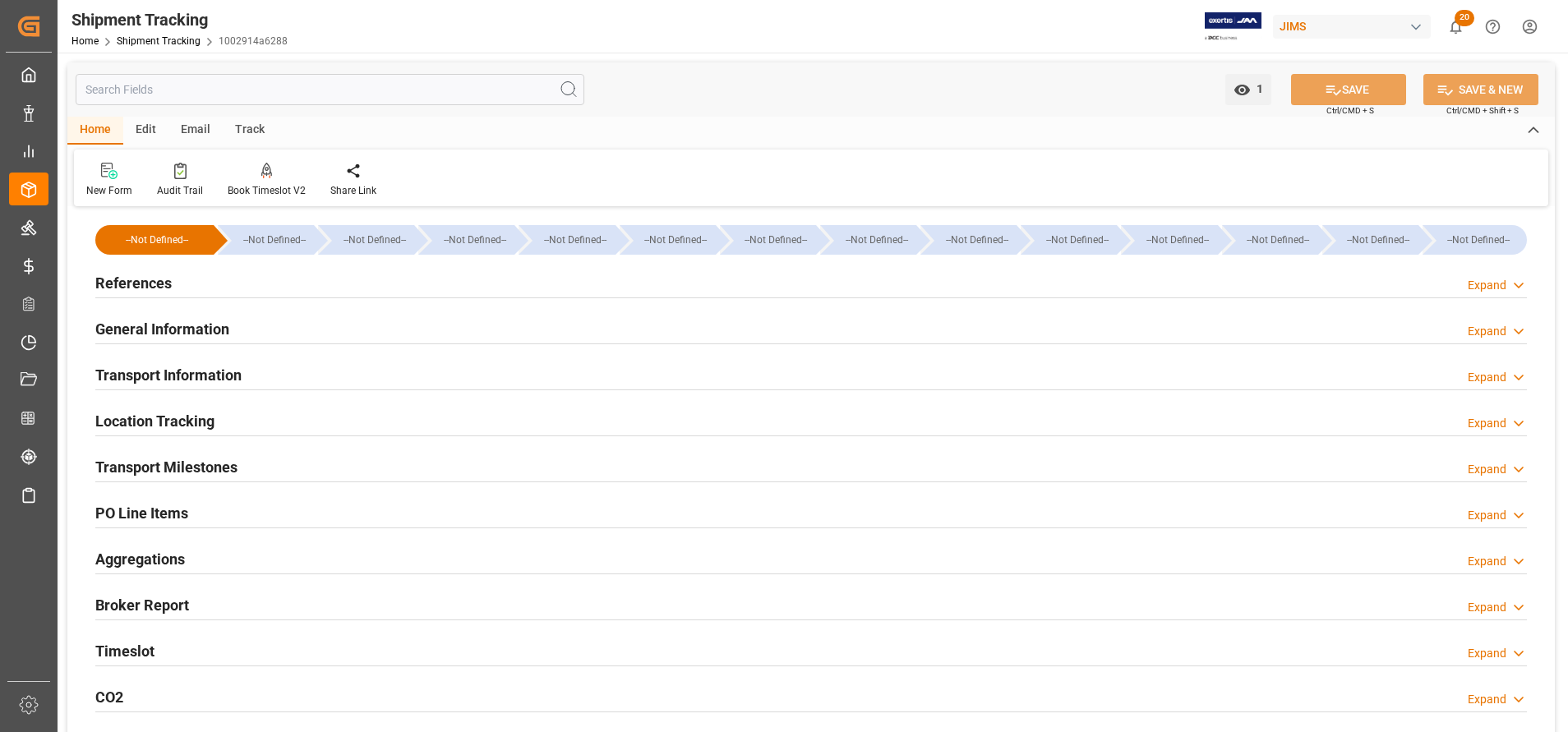
type input "[DATE] 11:59"
type input "[DATE] 00:00"
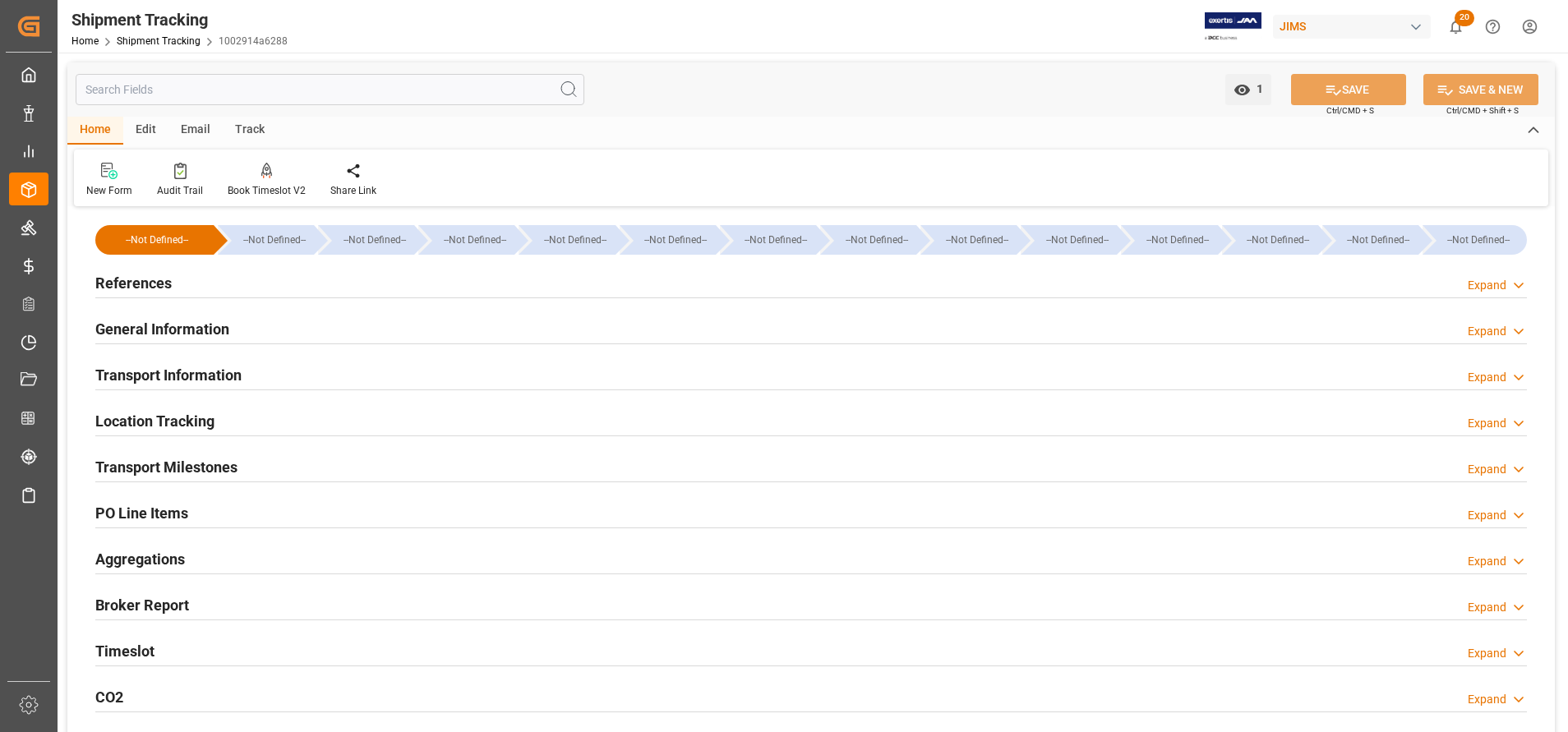
type input "[DATE]"
click at [178, 462] on h2 "Transport Milestones" at bounding box center [166, 467] width 143 height 23
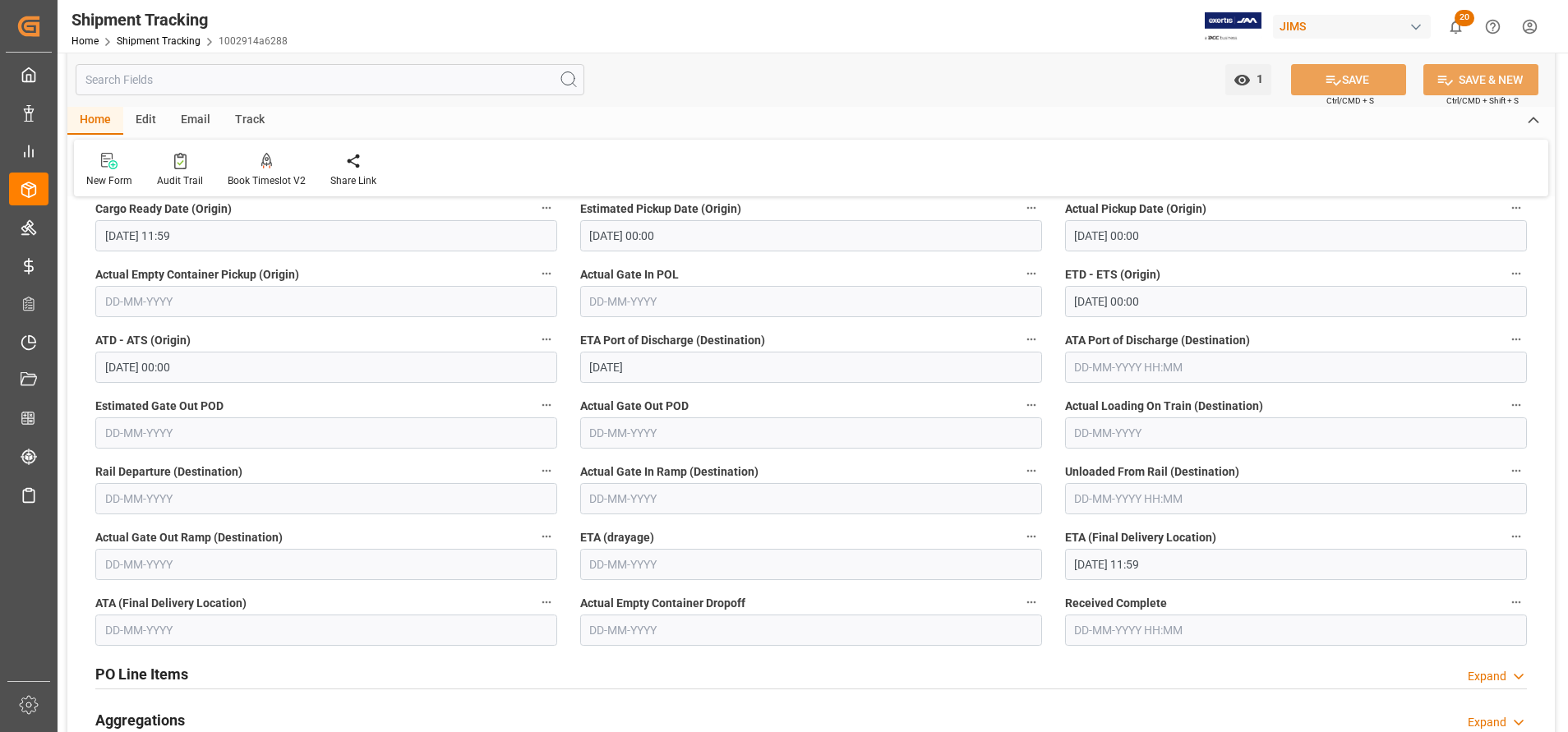
scroll to position [369, 0]
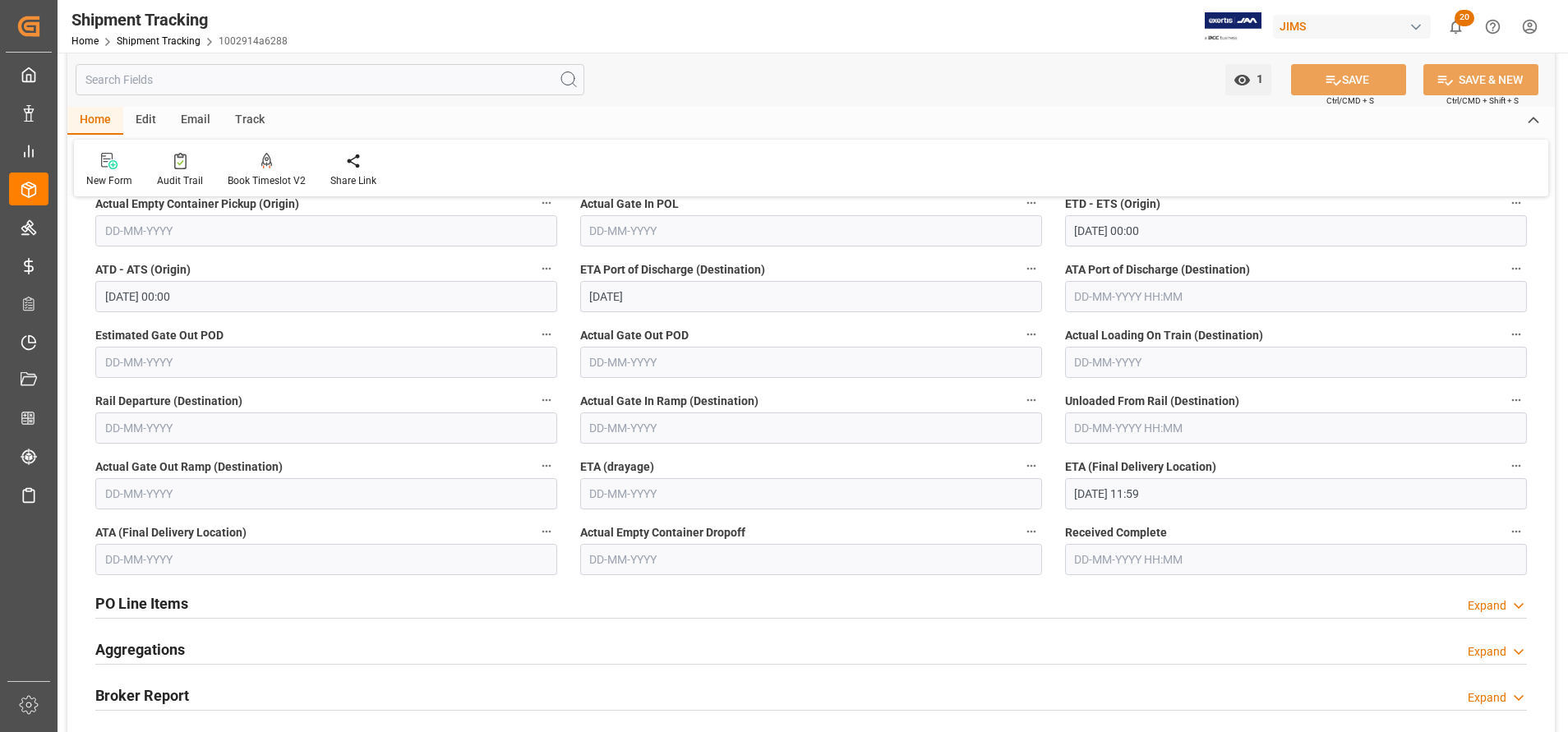
click at [1176, 492] on input "[DATE] 11:59" at bounding box center [1297, 494] width 462 height 31
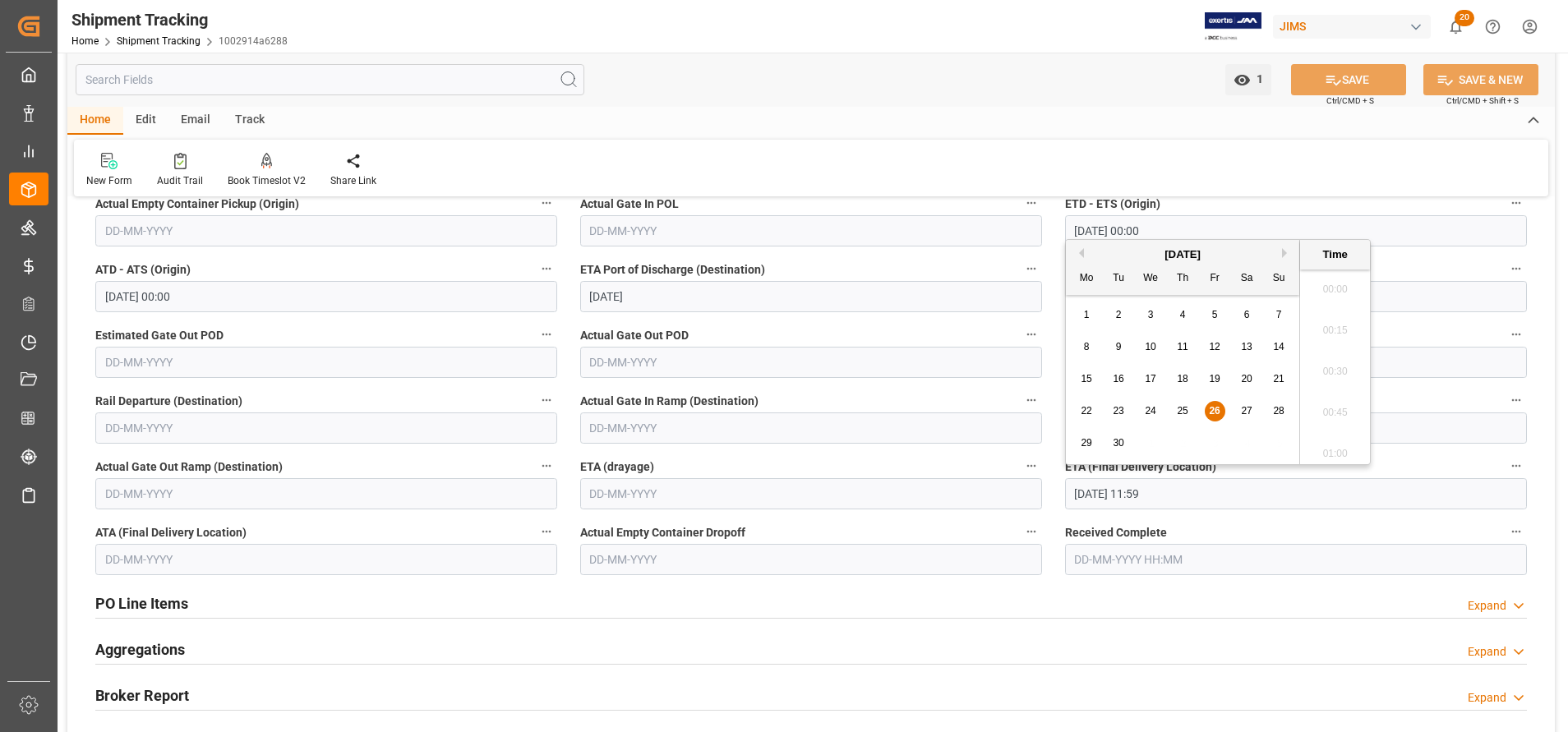
scroll to position [1854, 0]
click at [1078, 448] on div "29" at bounding box center [1086, 443] width 21 height 20
type input "[DATE] 11:59"
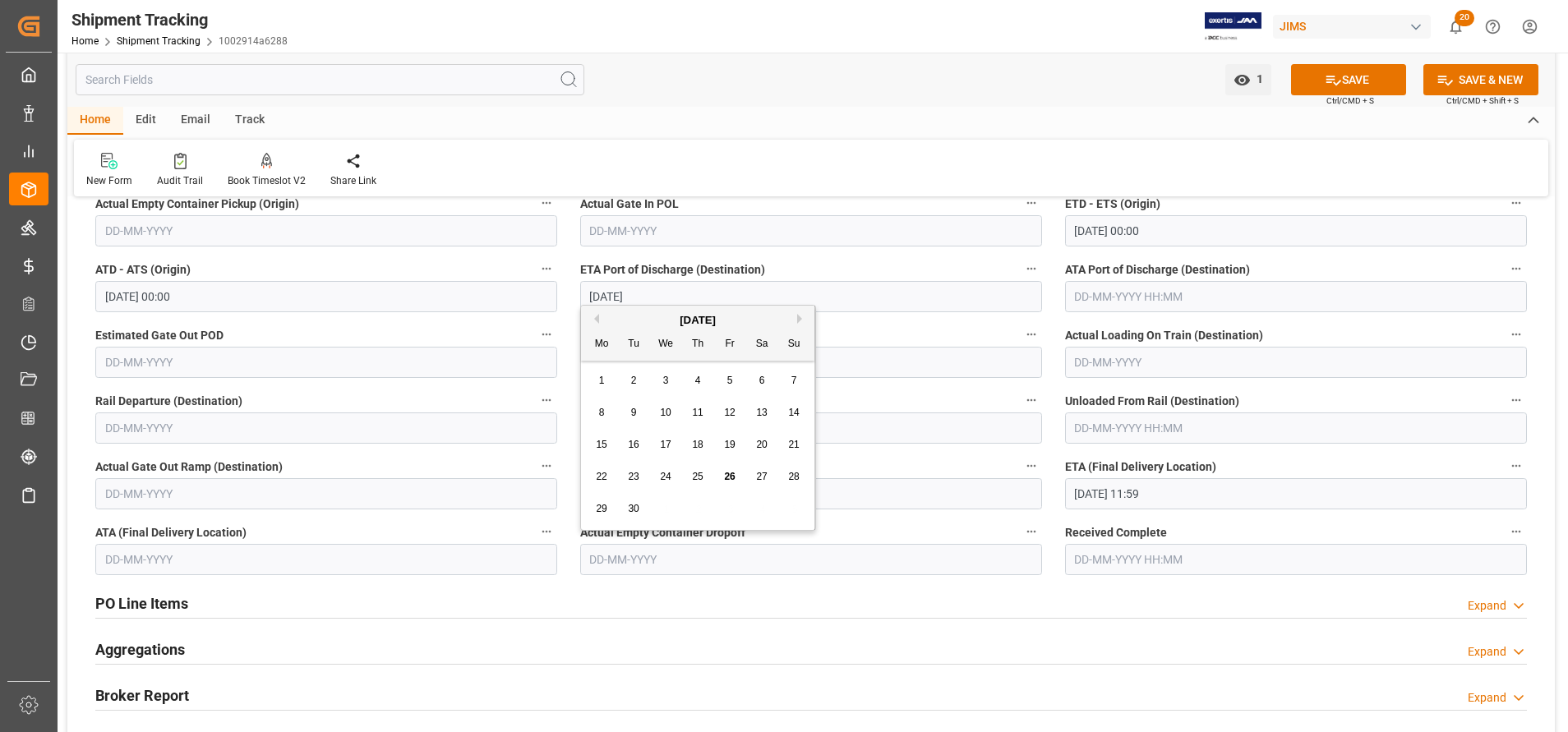
click at [865, 557] on input "text" at bounding box center [811, 559] width 462 height 31
click at [1367, 71] on button "SAVE" at bounding box center [1348, 80] width 115 height 31
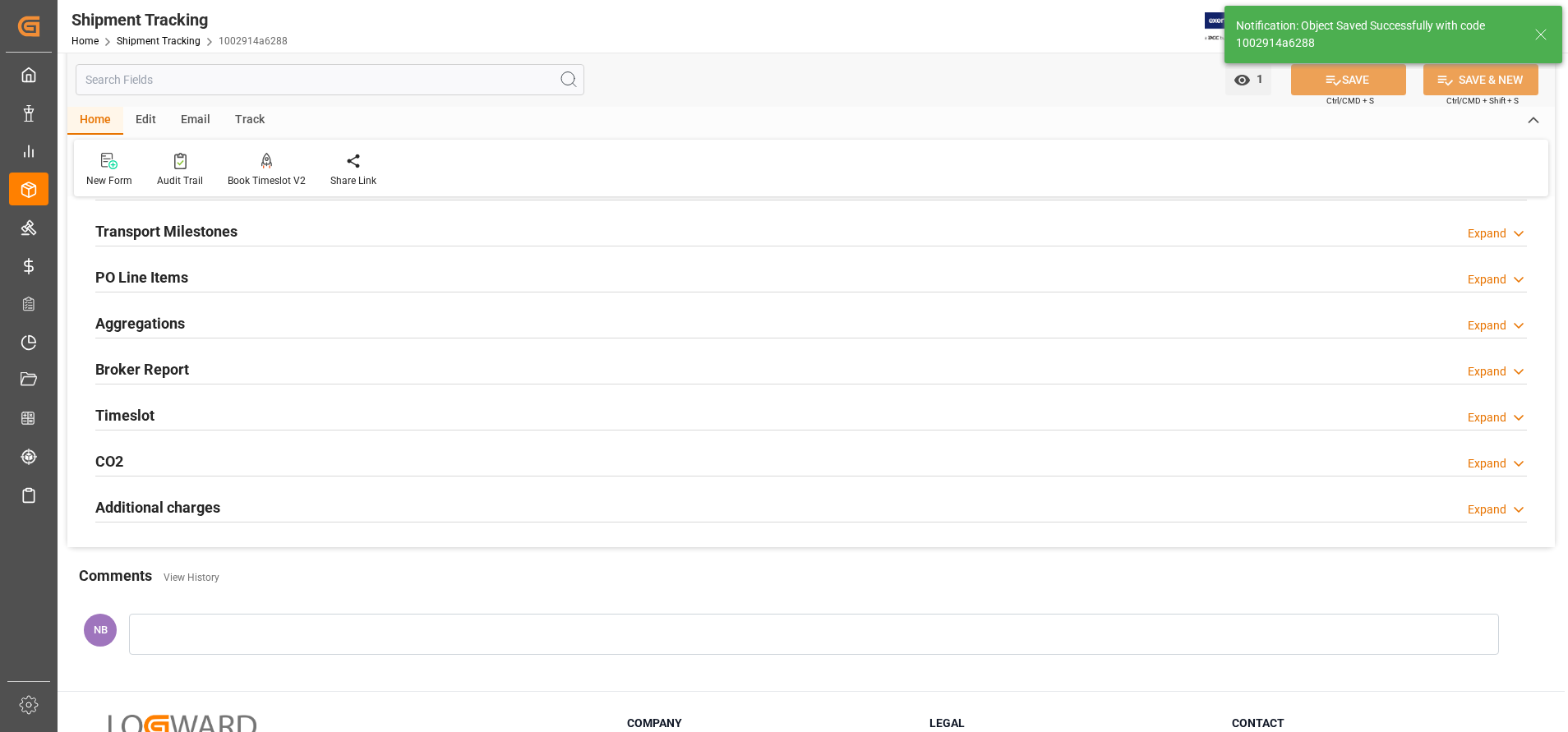
scroll to position [123, 0]
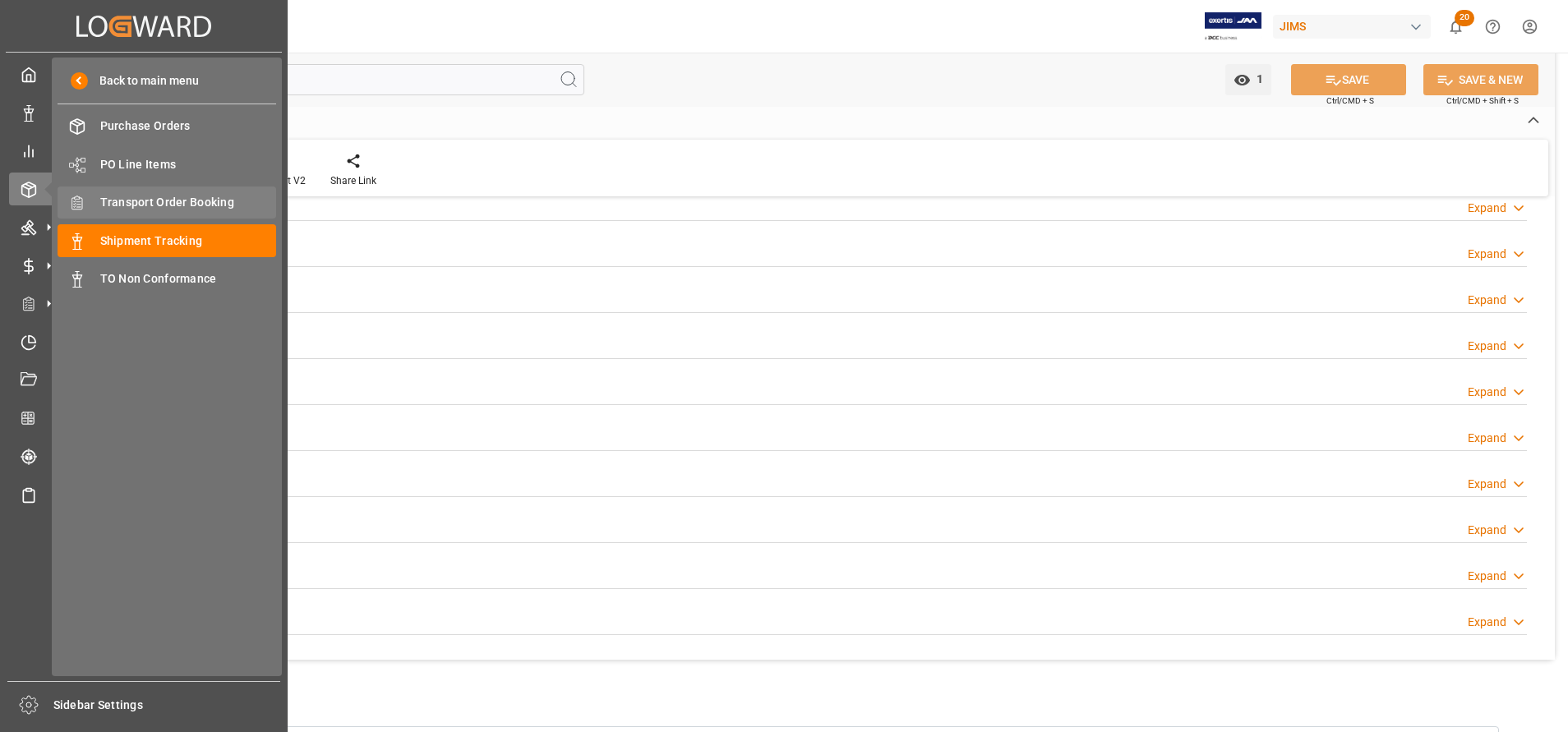
click at [168, 200] on span "Transport Order Booking" at bounding box center [189, 202] width 177 height 18
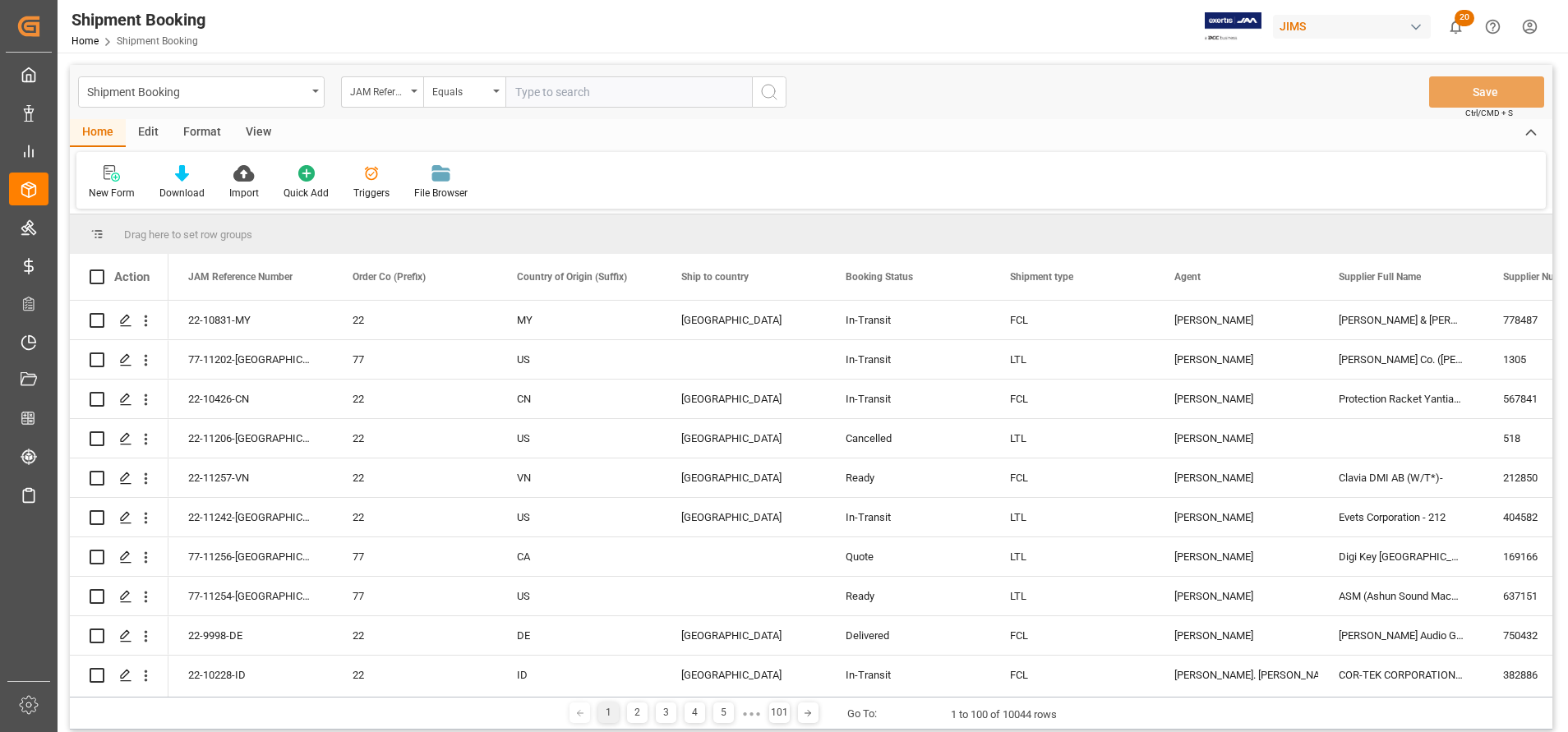
click at [633, 97] on input "text" at bounding box center [628, 92] width 247 height 31
type input "22-9969-TW"
click at [769, 104] on button "search button" at bounding box center [769, 92] width 34 height 31
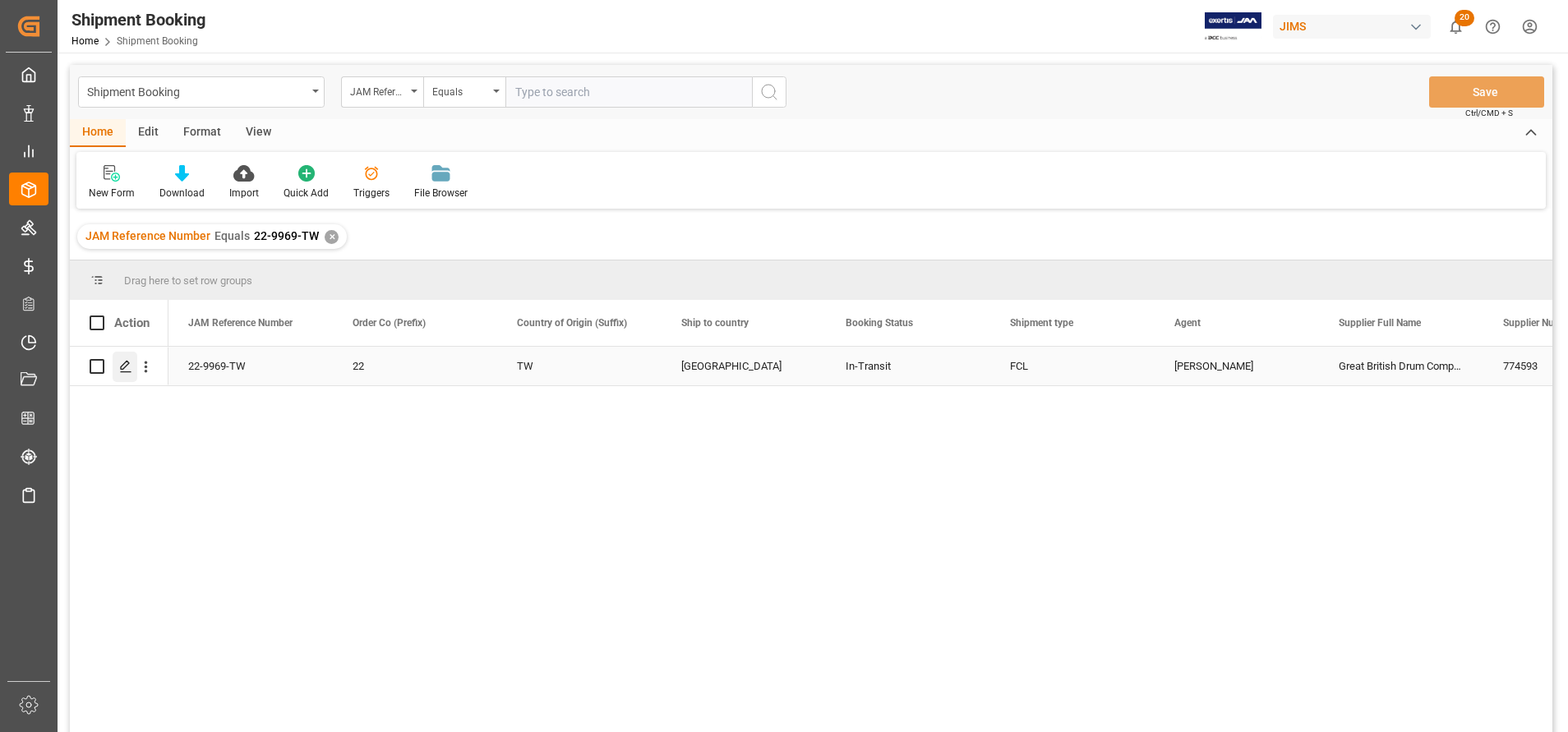
click at [131, 368] on icon "Press SPACE to select this row." at bounding box center [125, 366] width 13 height 13
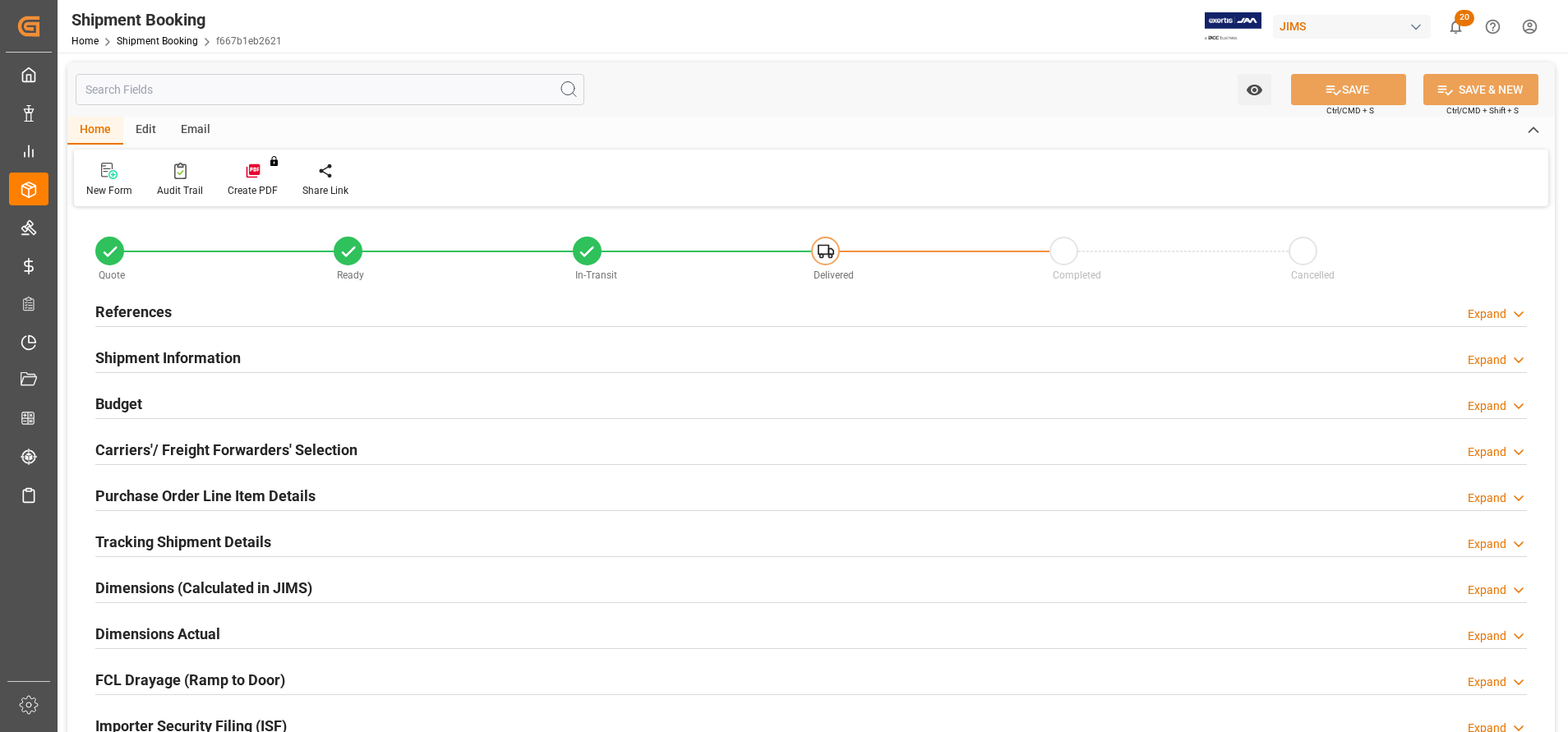
type input "1"
type input "[DATE]"
click at [163, 310] on h2 "References" at bounding box center [134, 311] width 77 height 23
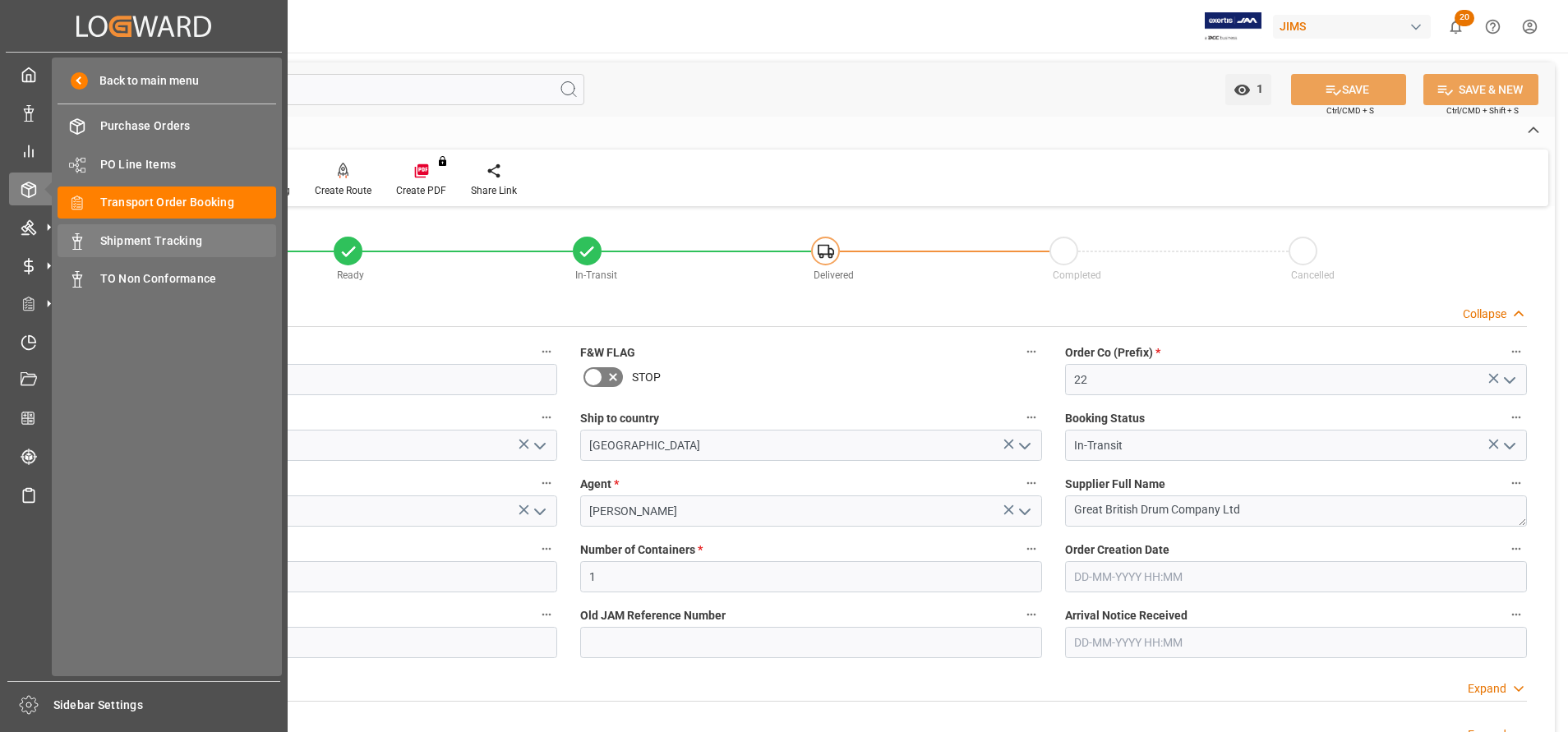
click at [122, 243] on span "Shipment Tracking" at bounding box center [189, 242] width 177 height 18
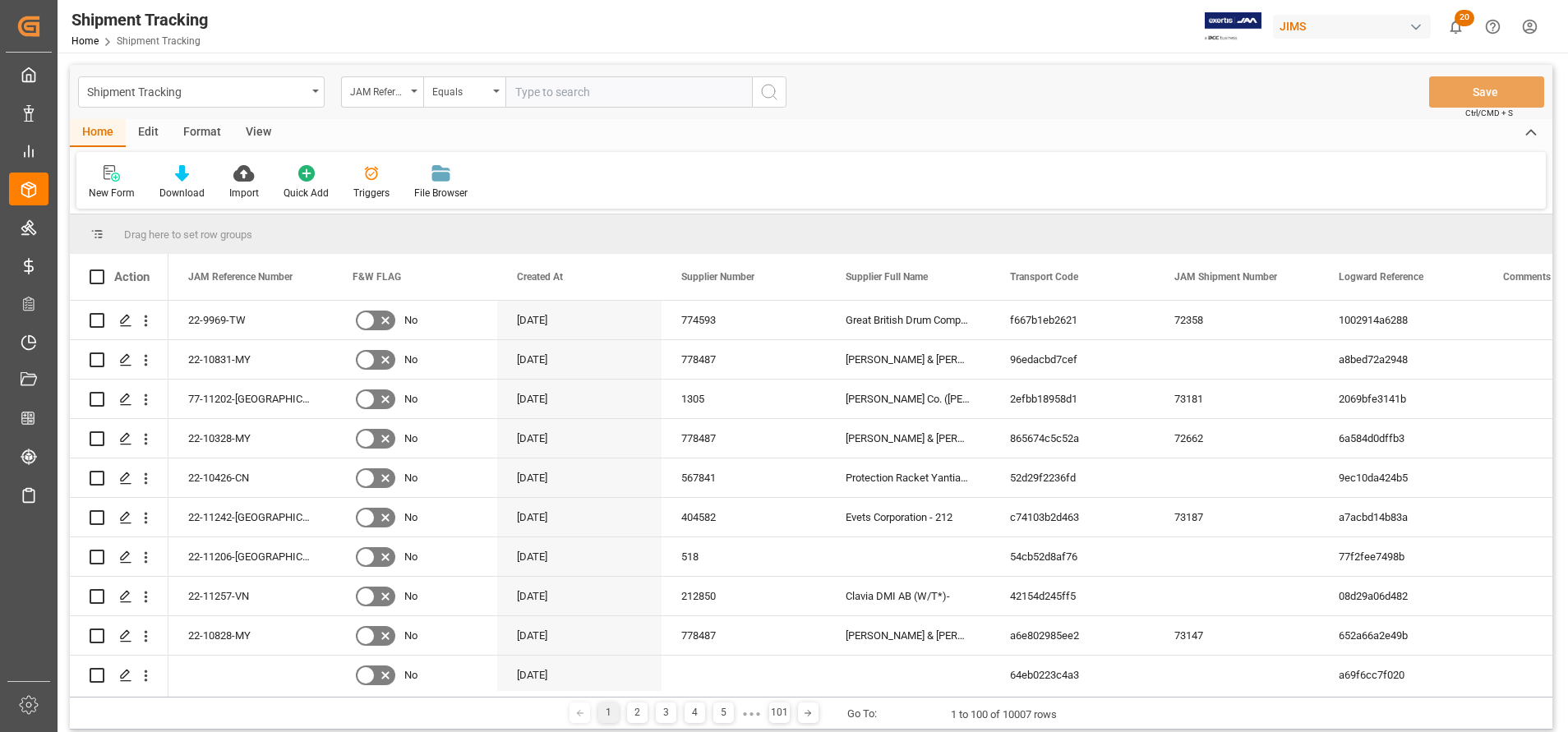
click at [574, 101] on input "text" at bounding box center [628, 92] width 247 height 31
type input "22-9969-TW"
click at [769, 96] on icon "search button" at bounding box center [770, 92] width 20 height 20
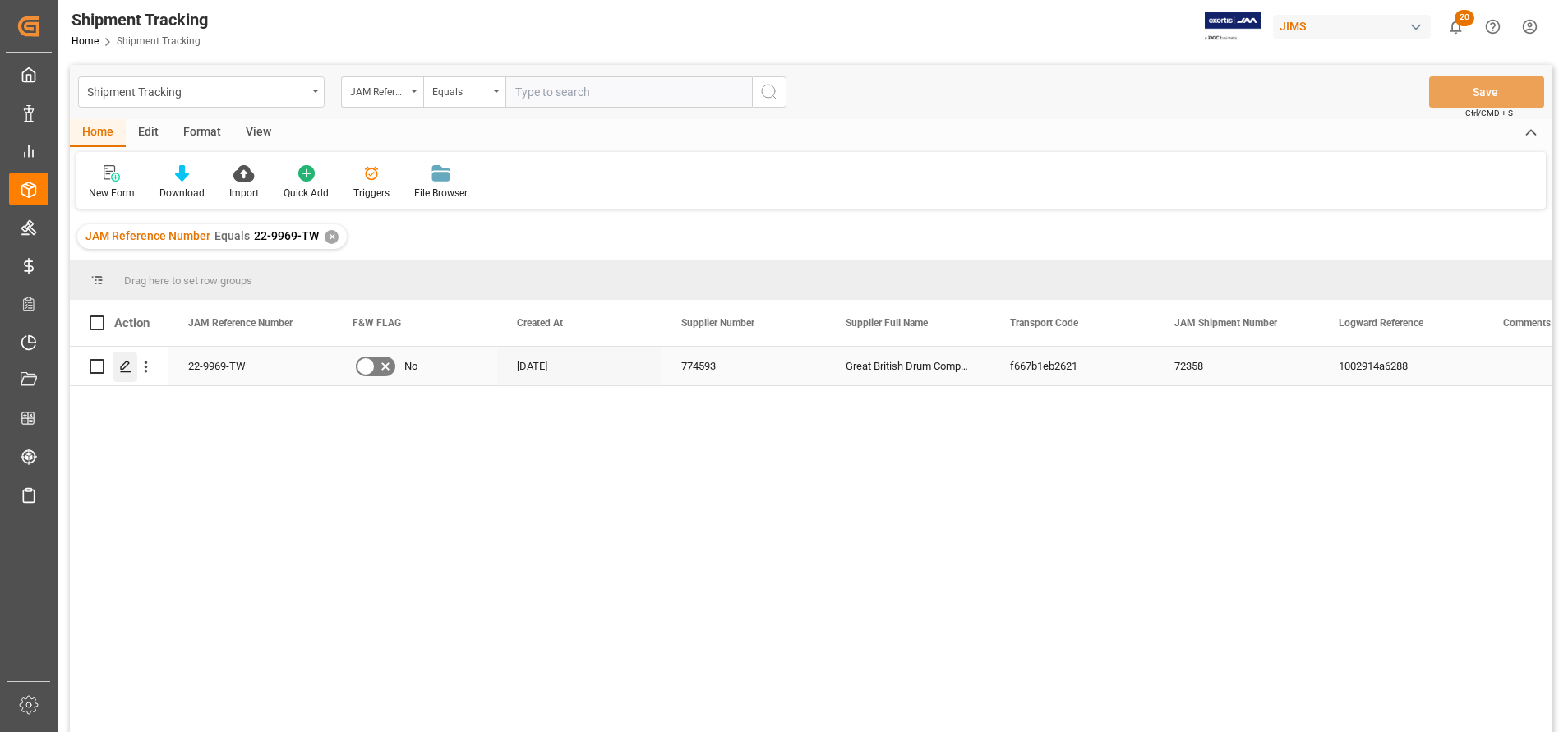
click at [118, 370] on div "Press SPACE to select this row." at bounding box center [125, 366] width 25 height 30
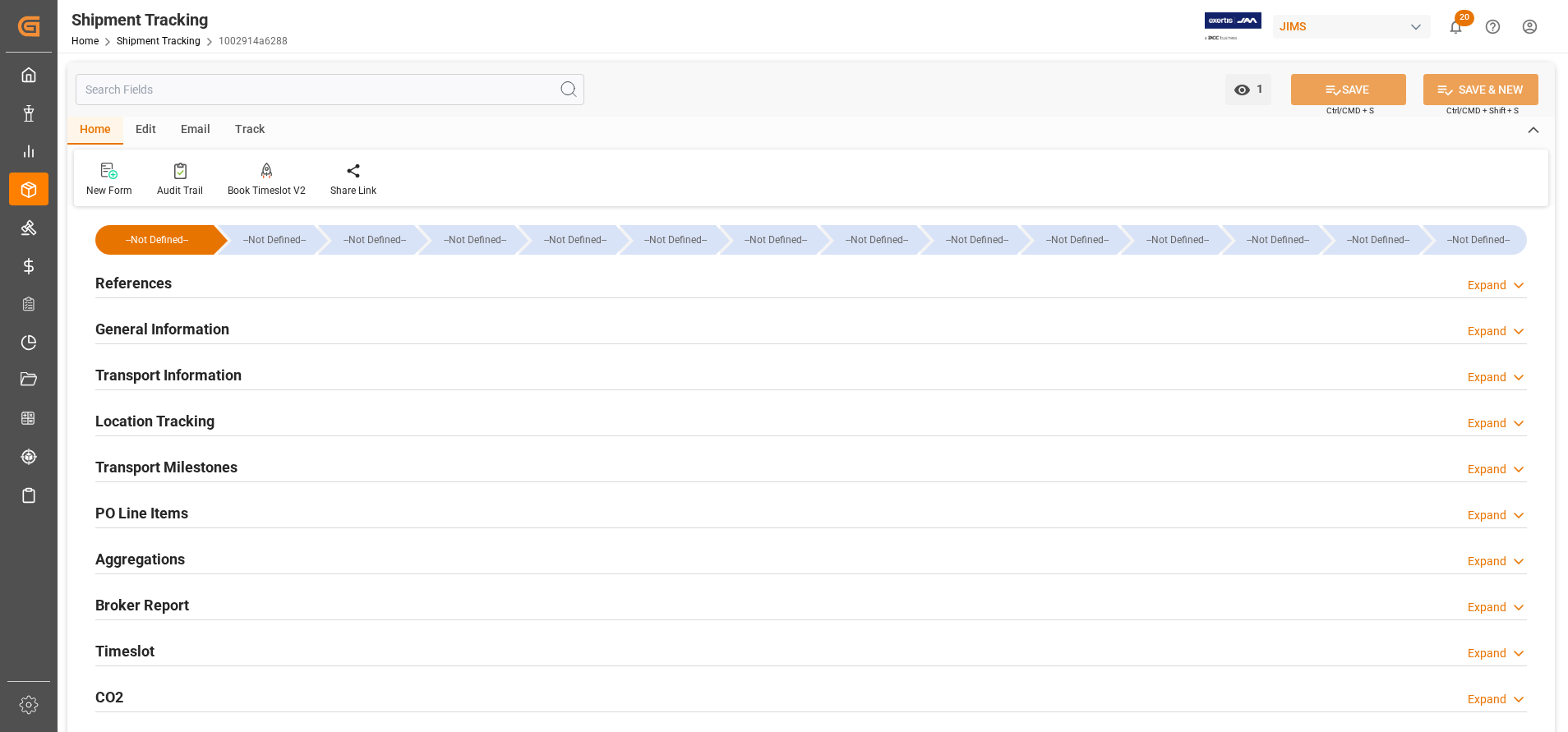
click at [330, 90] on input "text" at bounding box center [330, 89] width 509 height 31
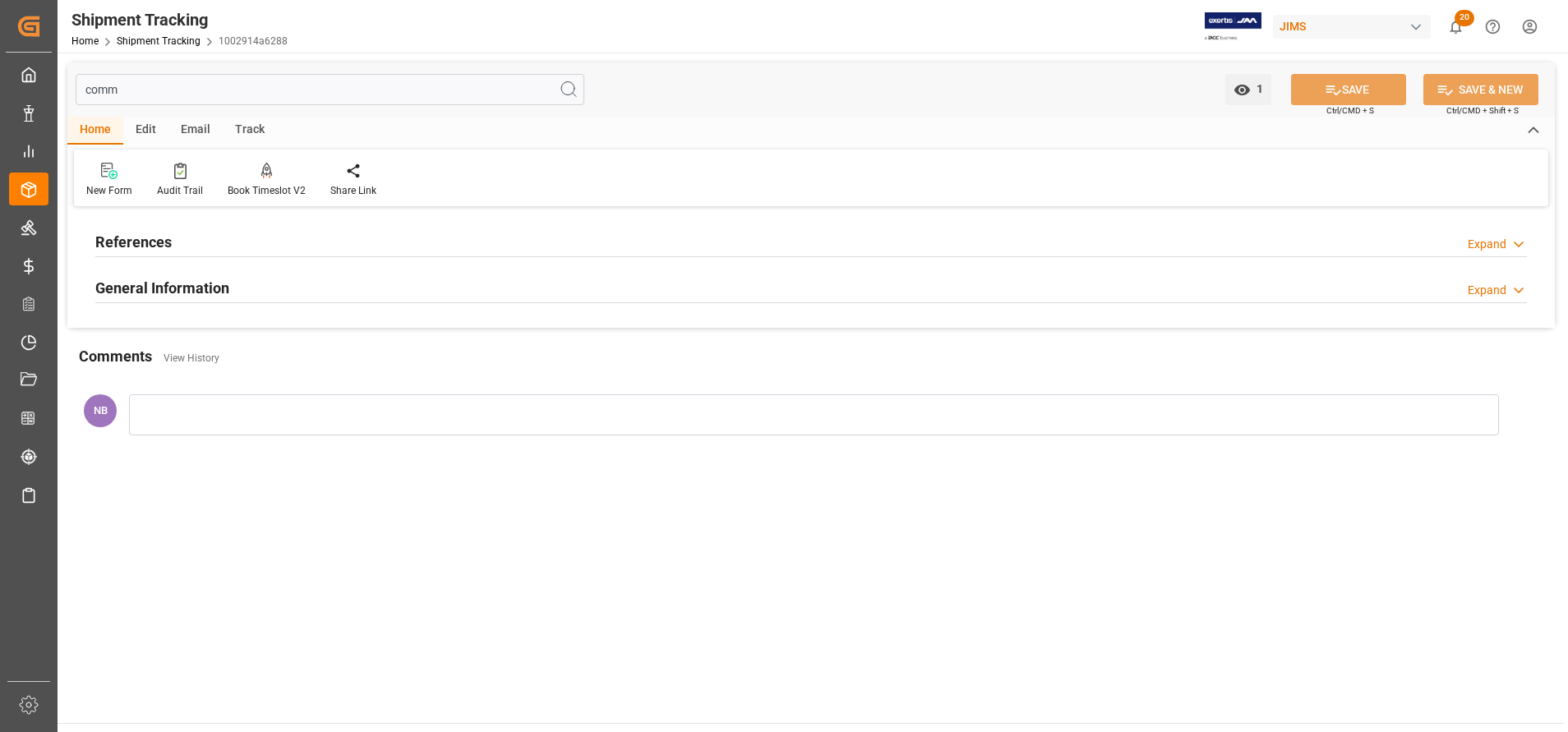
type input "comm"
click at [143, 233] on h2 "References" at bounding box center [134, 242] width 77 height 23
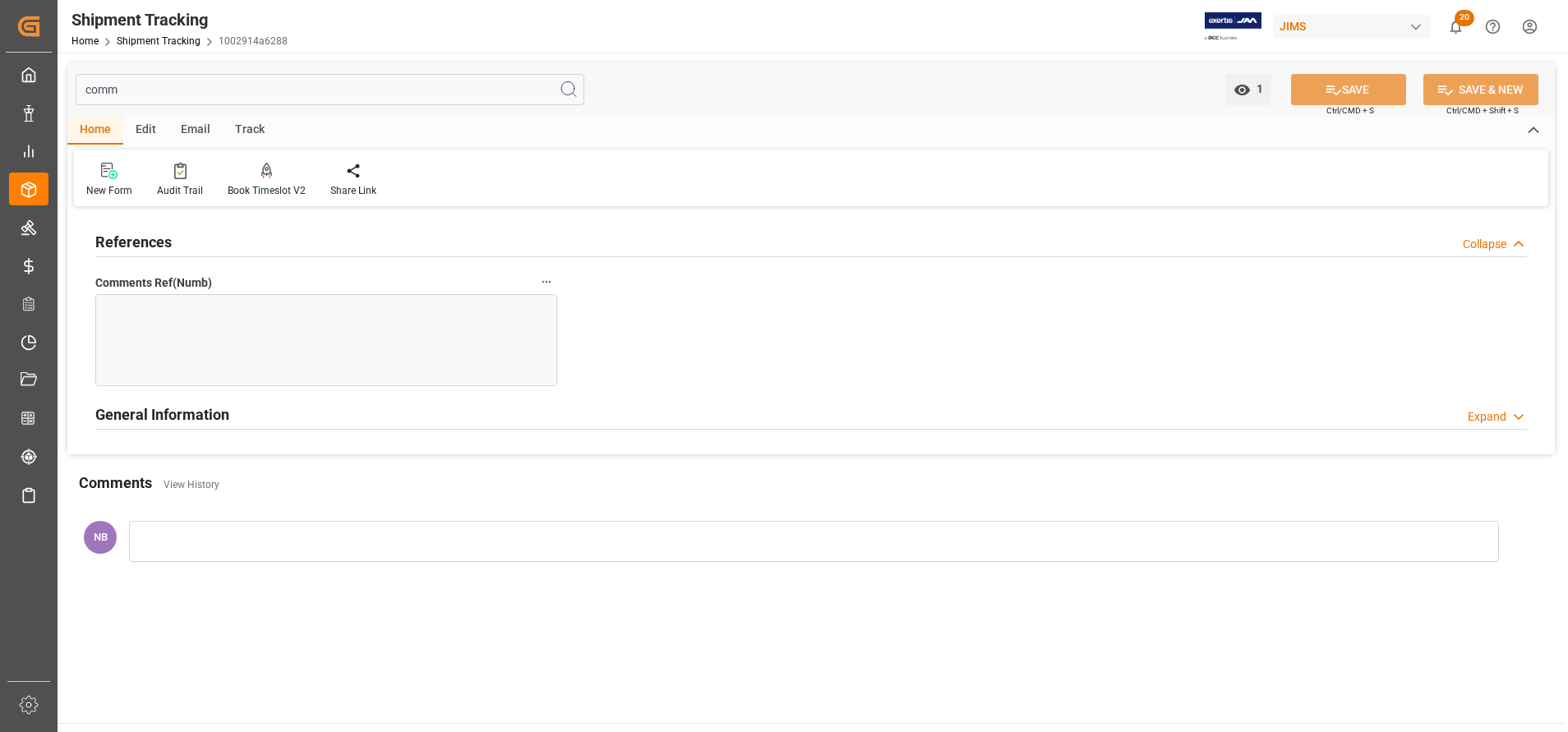
click at [143, 233] on h2 "References" at bounding box center [134, 242] width 77 height 23
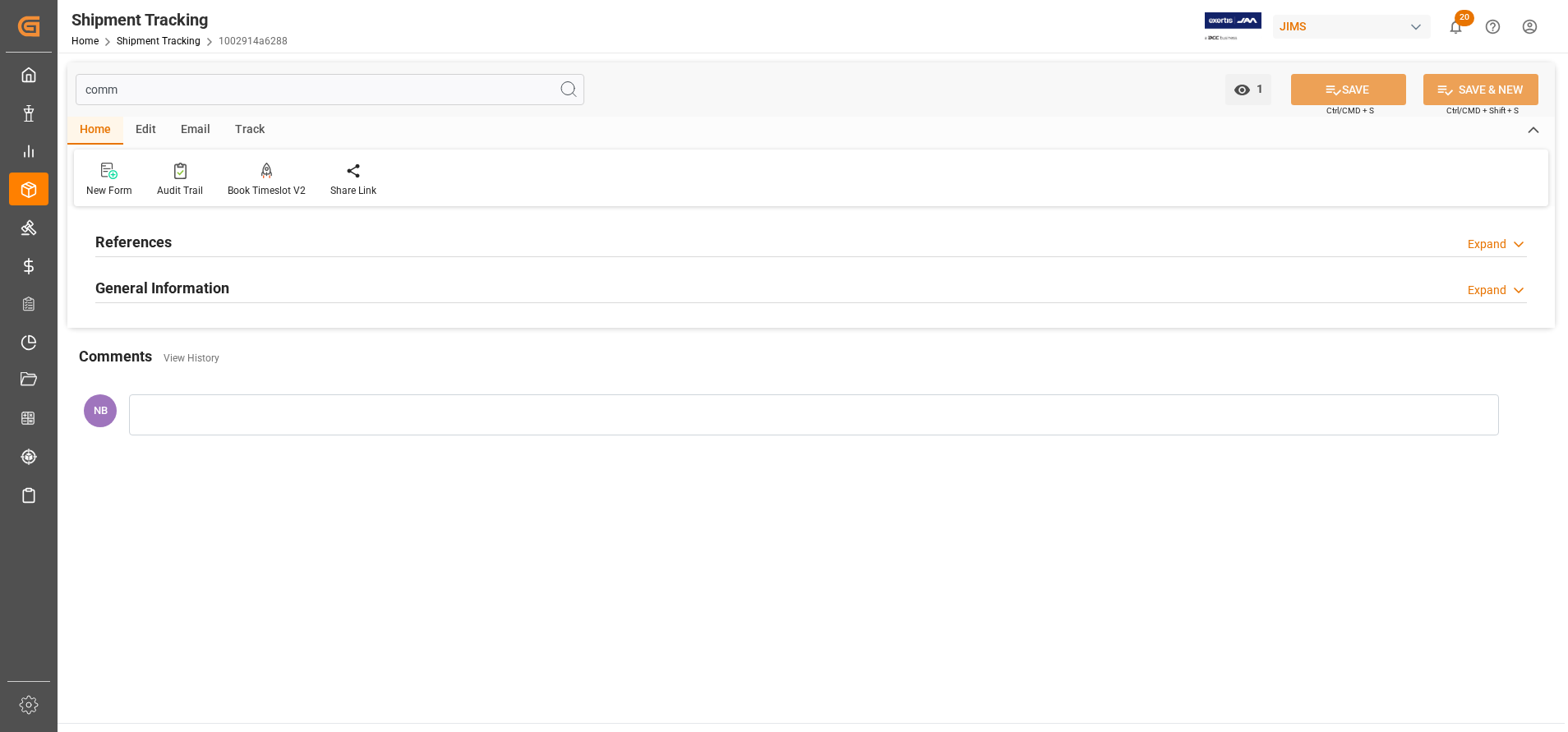
click at [176, 288] on h2 "General Information" at bounding box center [162, 288] width 134 height 23
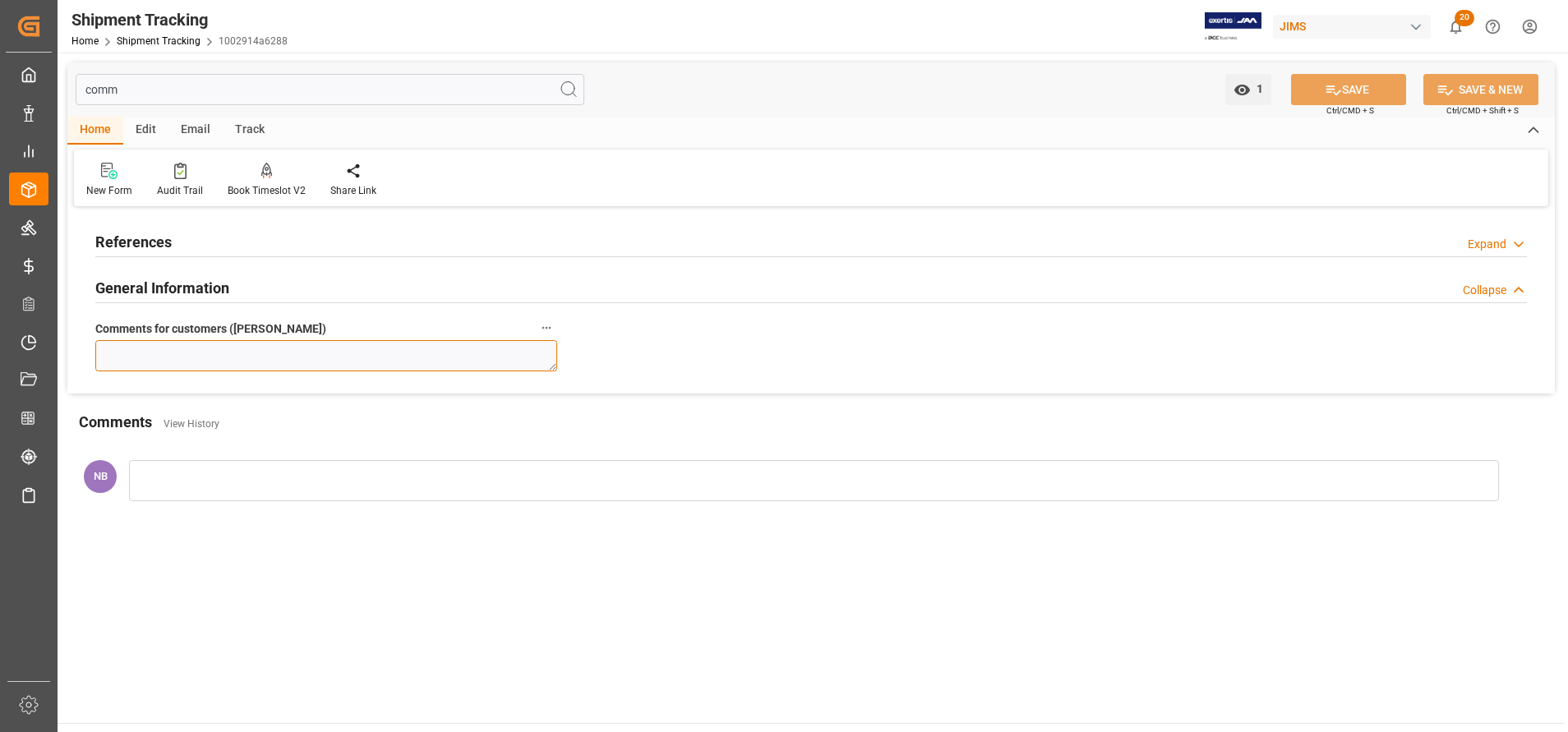
click at [208, 348] on textarea at bounding box center [326, 356] width 462 height 31
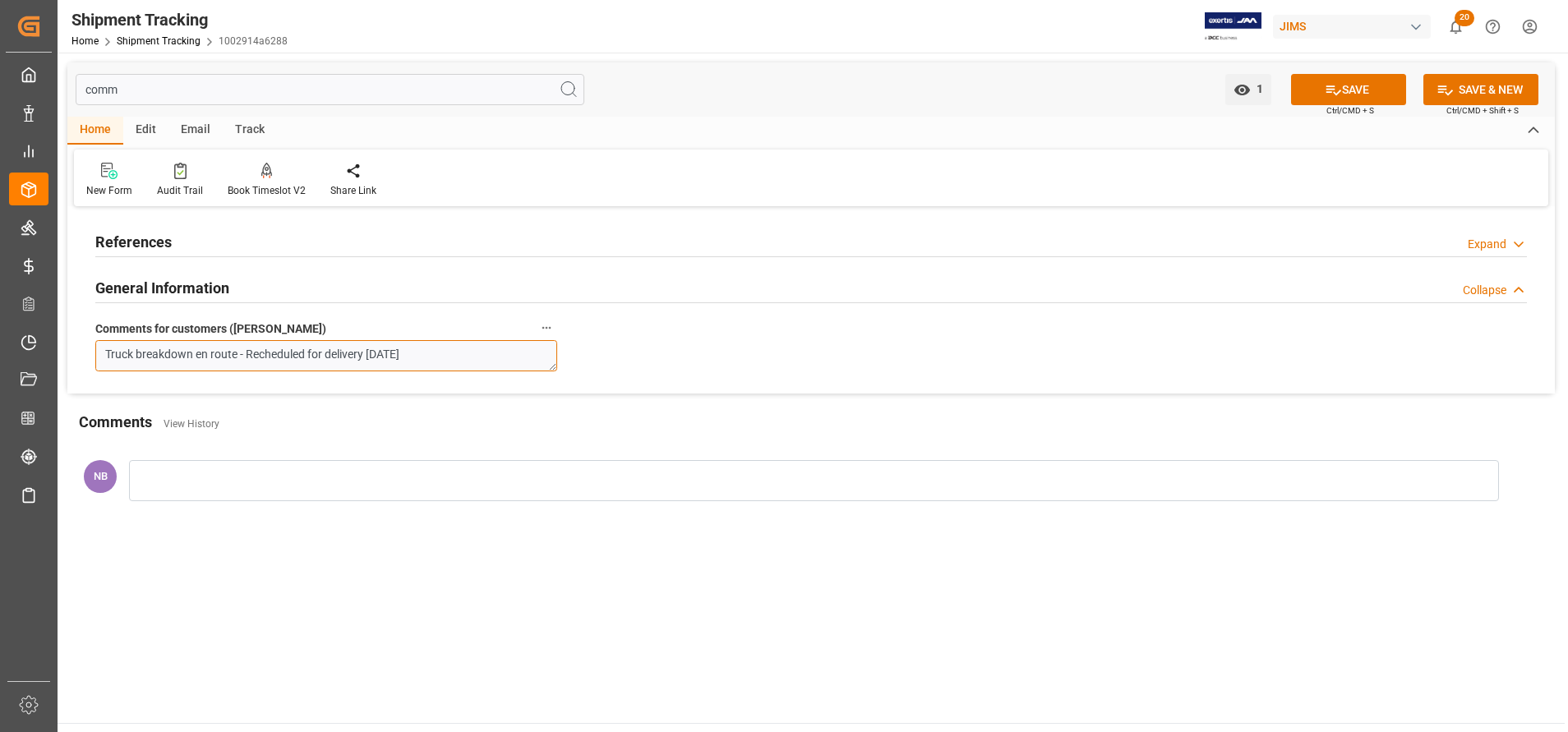
click at [195, 344] on textarea "Truck breakdown en route - Recheduled for delivery [DATE]" at bounding box center [326, 356] width 462 height 31
type textarea "Truck breakdown while en route - Recheduled for delivery [DATE]"
click at [1352, 85] on button "SAVE" at bounding box center [1348, 89] width 115 height 31
